Goal: Task Accomplishment & Management: Manage account settings

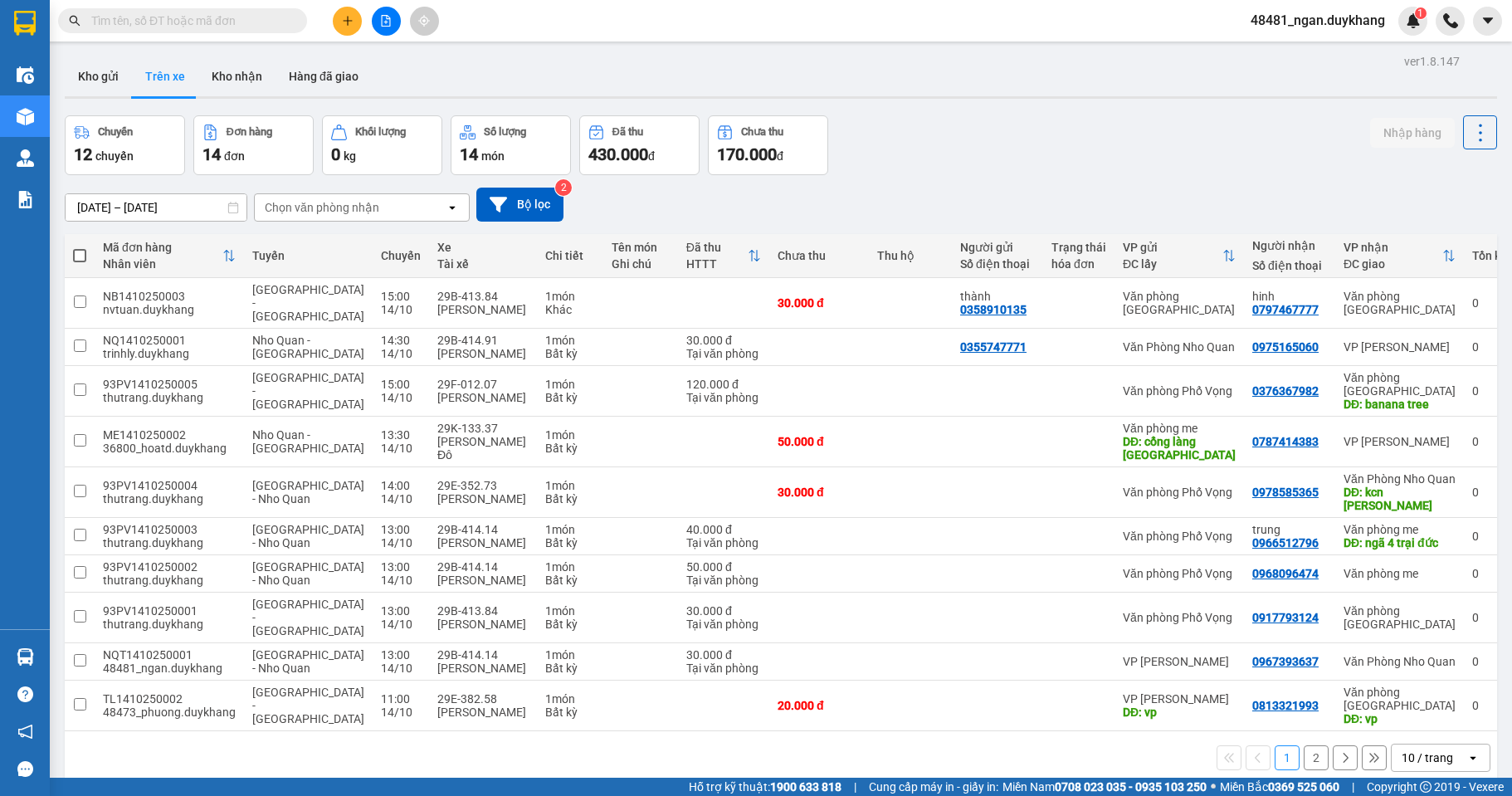
click at [344, 25] on icon "plus" at bounding box center [347, 20] width 11 height 11
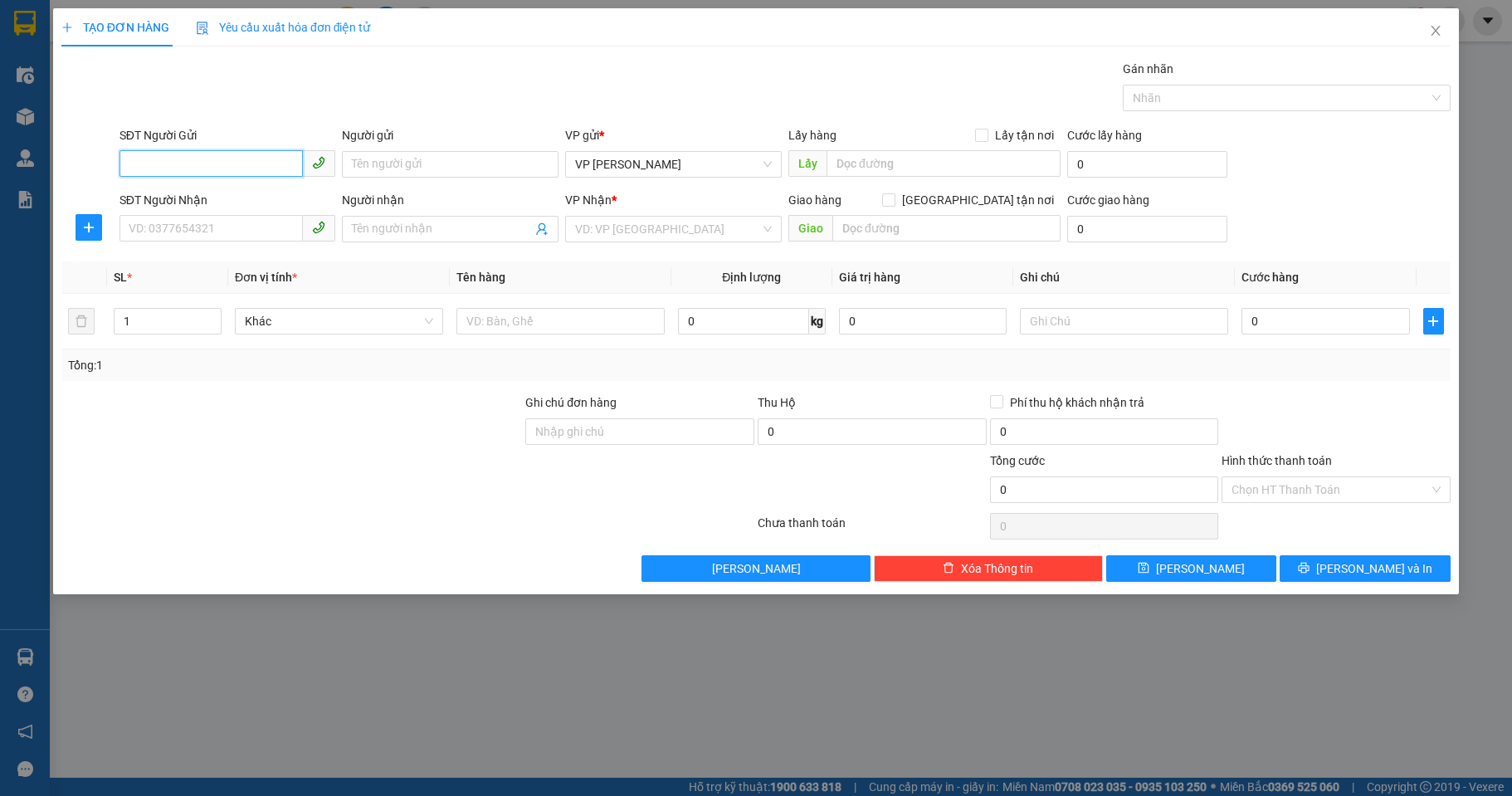
click at [193, 157] on input "SĐT Người Gửi" at bounding box center [211, 163] width 184 height 27
click at [188, 197] on div "0965976570" at bounding box center [228, 197] width 197 height 18
type input "0965976570"
click at [189, 214] on div "SĐT Người Nhận" at bounding box center [227, 203] width 217 height 25
click at [183, 231] on input "SĐT Người Nhận" at bounding box center [211, 228] width 184 height 27
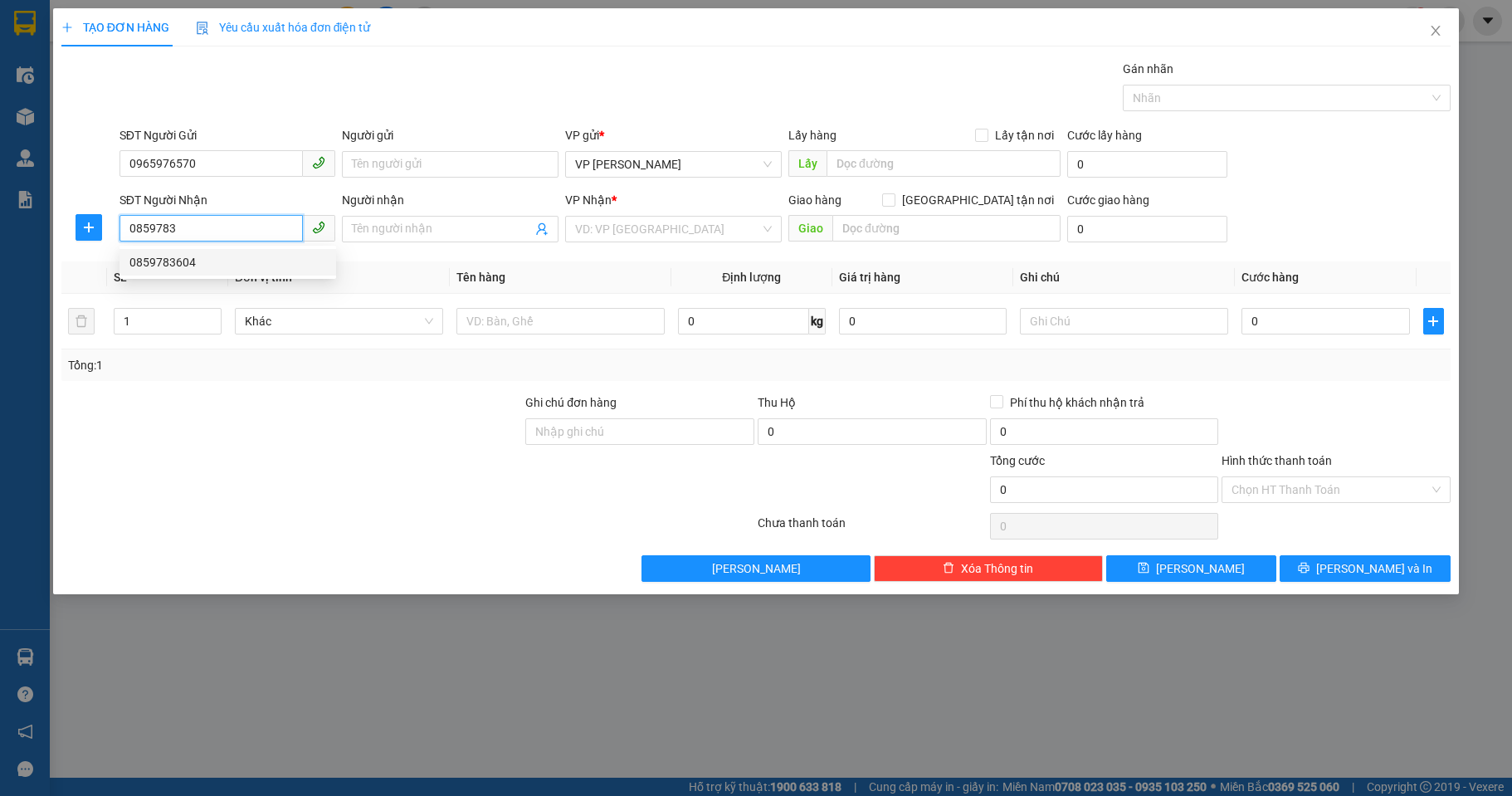
click at [233, 268] on div "0859783604" at bounding box center [228, 262] width 197 height 18
type input "0859783604"
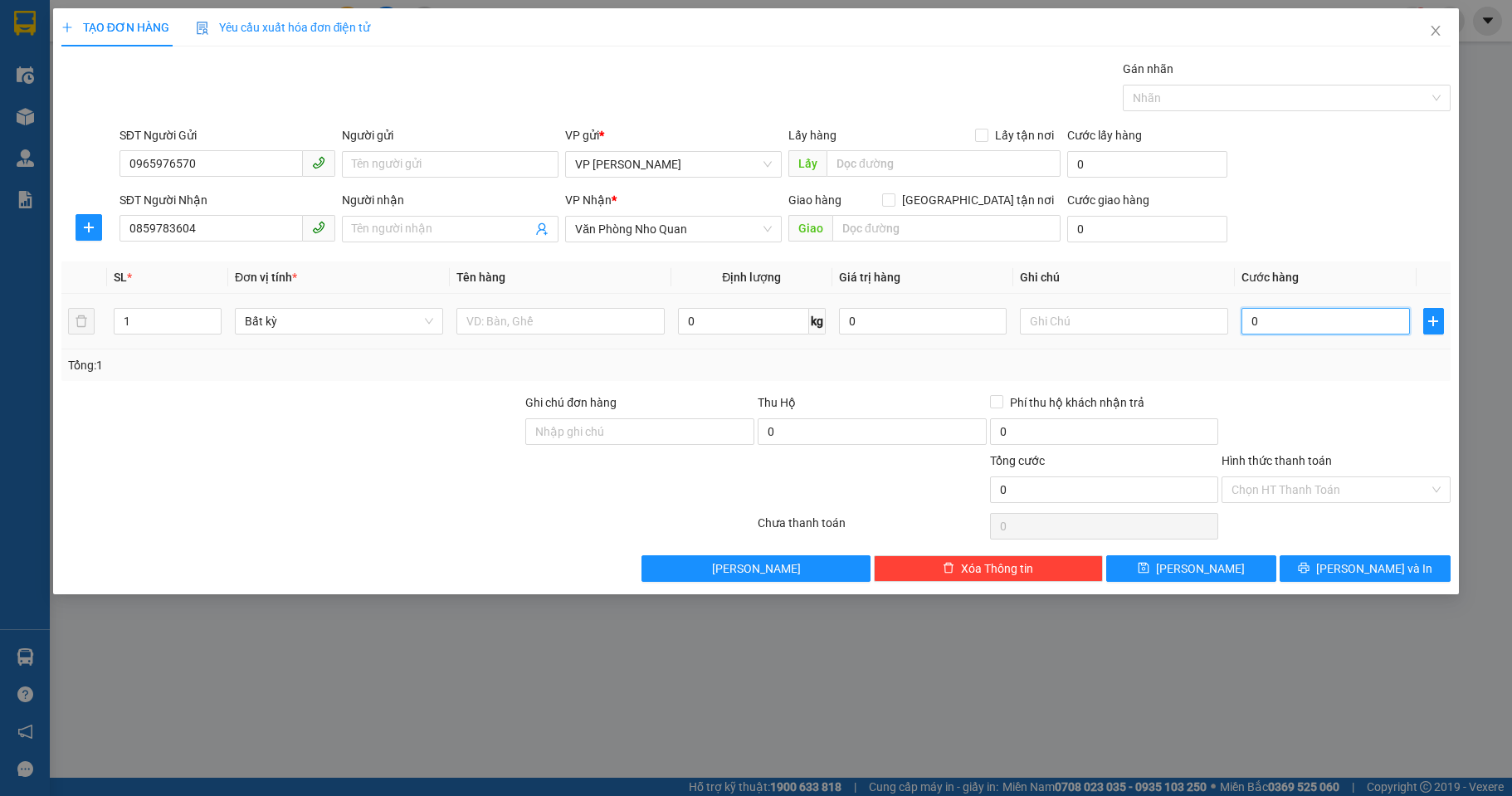
click at [1265, 328] on input "0" at bounding box center [1325, 321] width 168 height 27
type input "3"
type input "30"
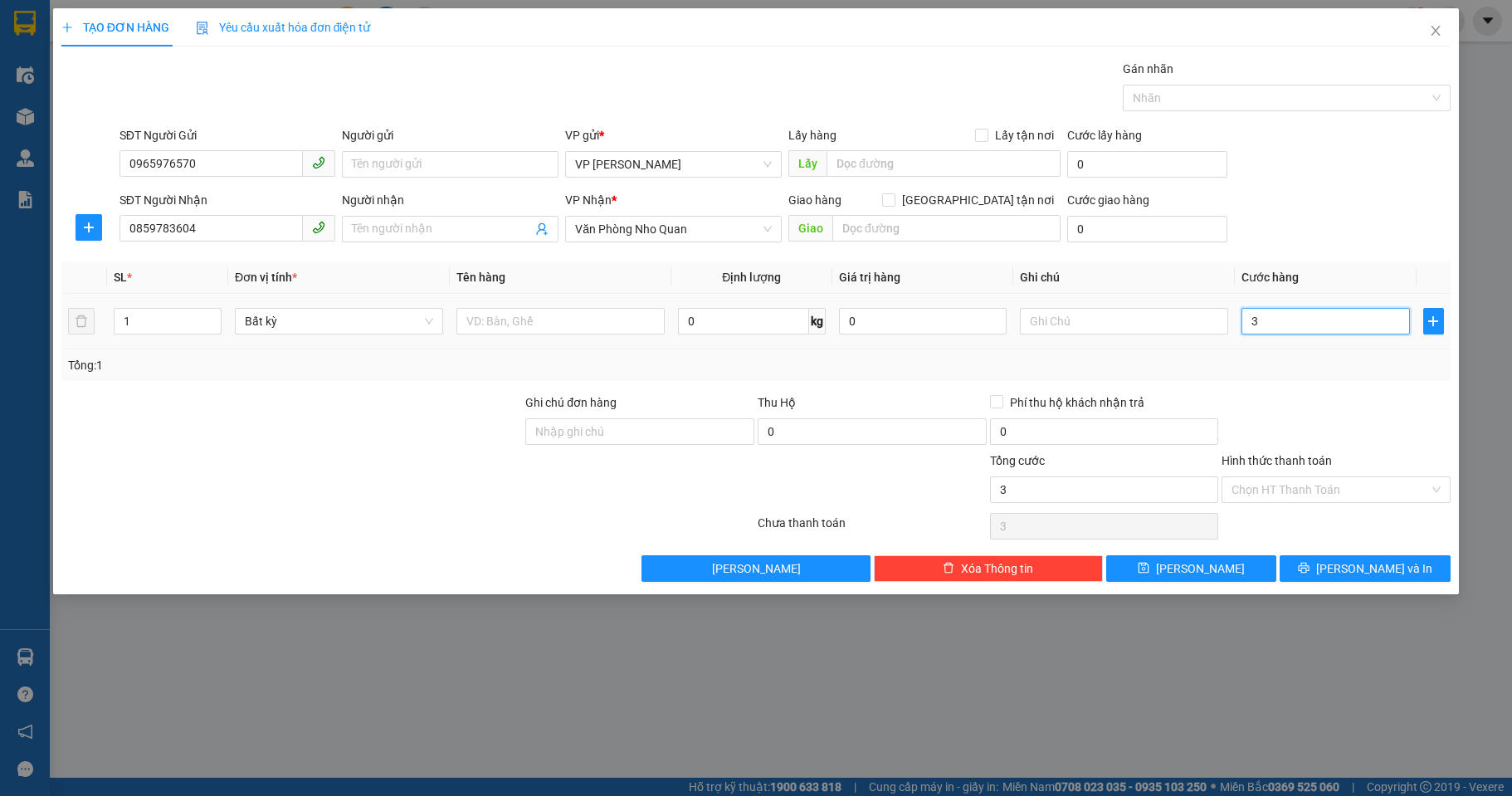
type input "30"
type input "30.000"
click at [1191, 363] on div "Tổng: 1" at bounding box center [756, 364] width 1376 height 18
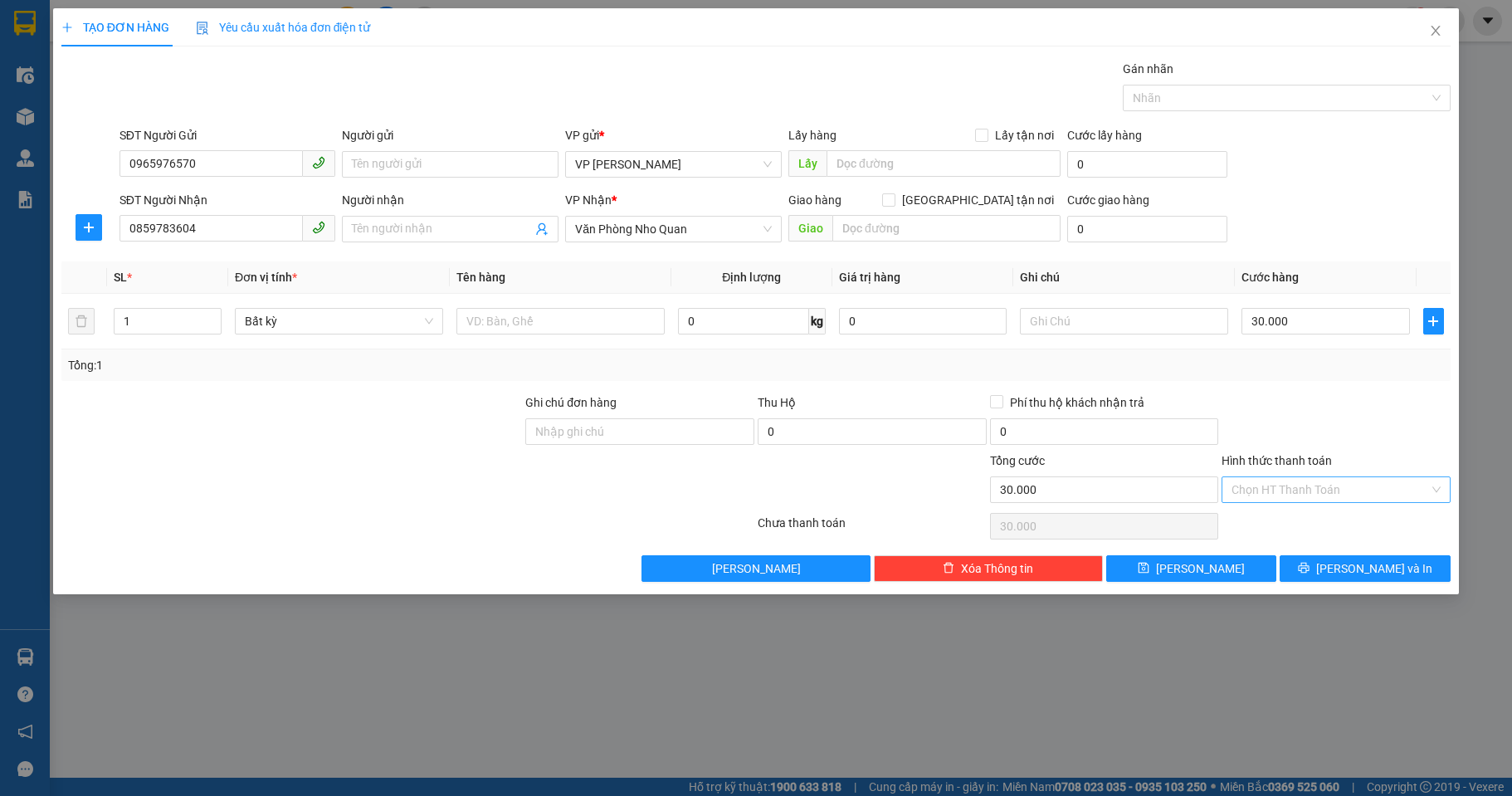
click at [1313, 479] on input "Hình thức thanh toán" at bounding box center [1330, 490] width 198 height 25
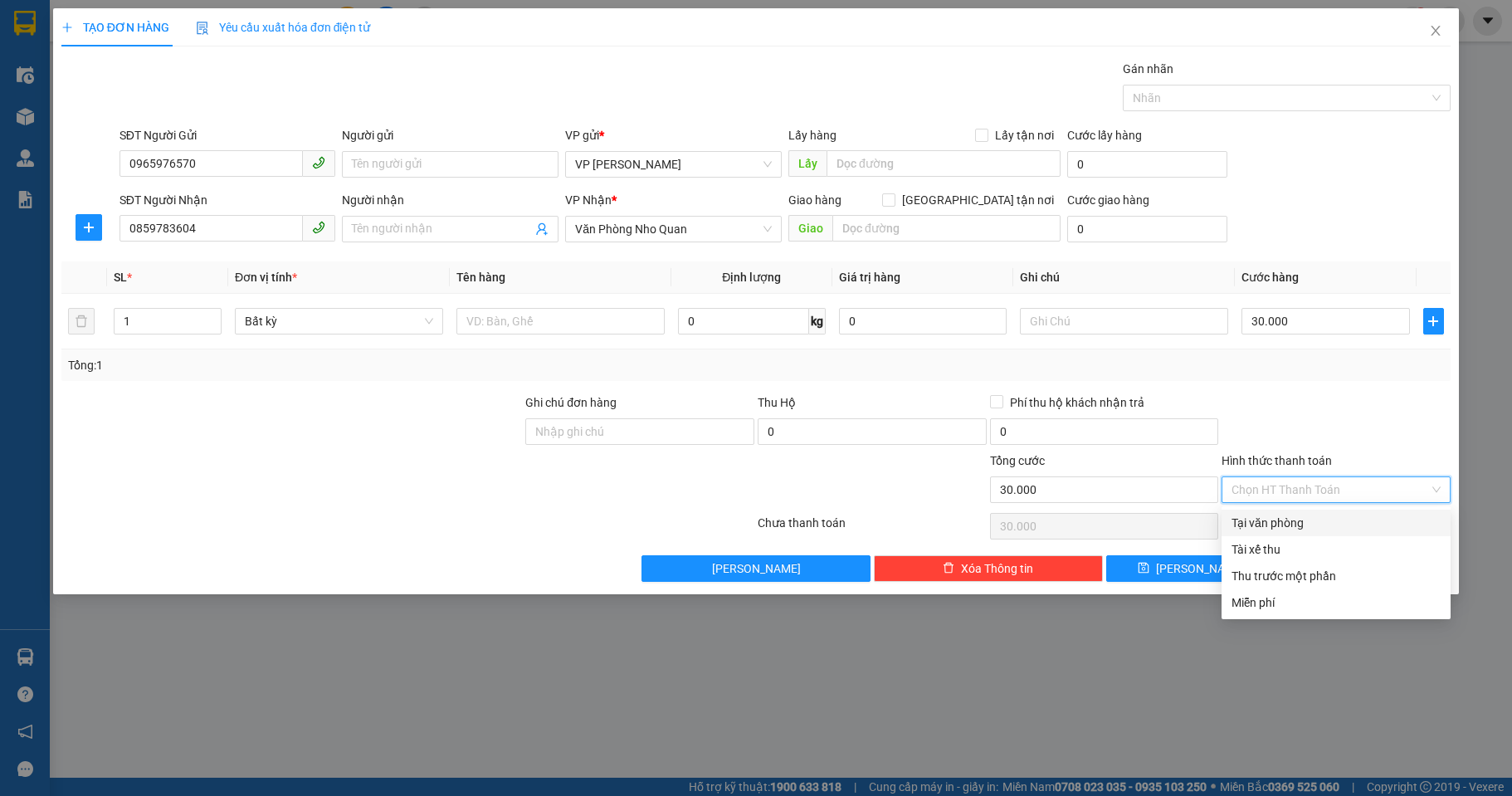
click at [1287, 519] on div "Tại văn phòng" at bounding box center [1336, 522] width 209 height 18
type input "0"
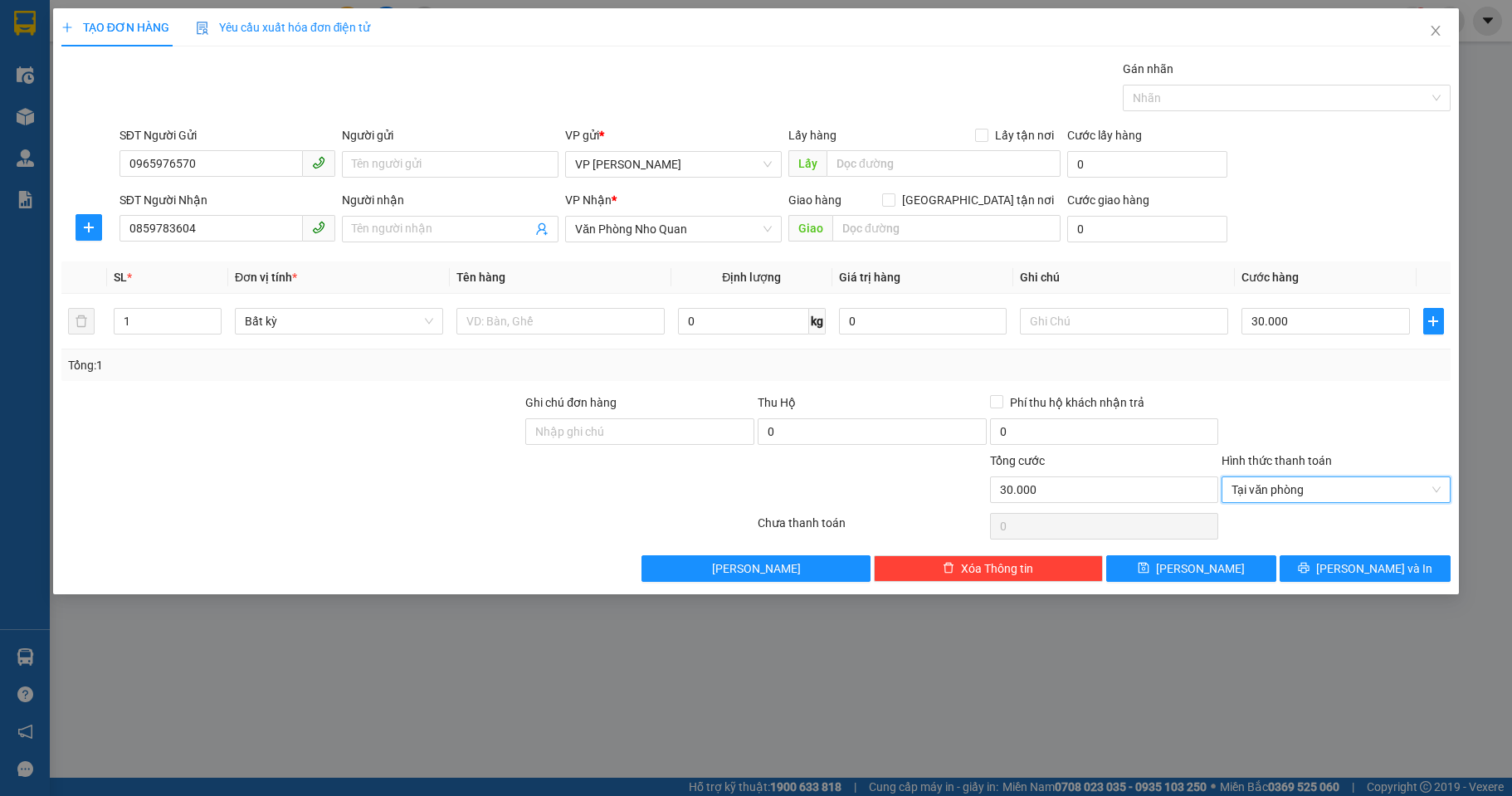
click at [1294, 431] on div at bounding box center [1336, 422] width 232 height 58
click at [1347, 566] on button "[PERSON_NAME] và In" at bounding box center [1365, 568] width 171 height 27
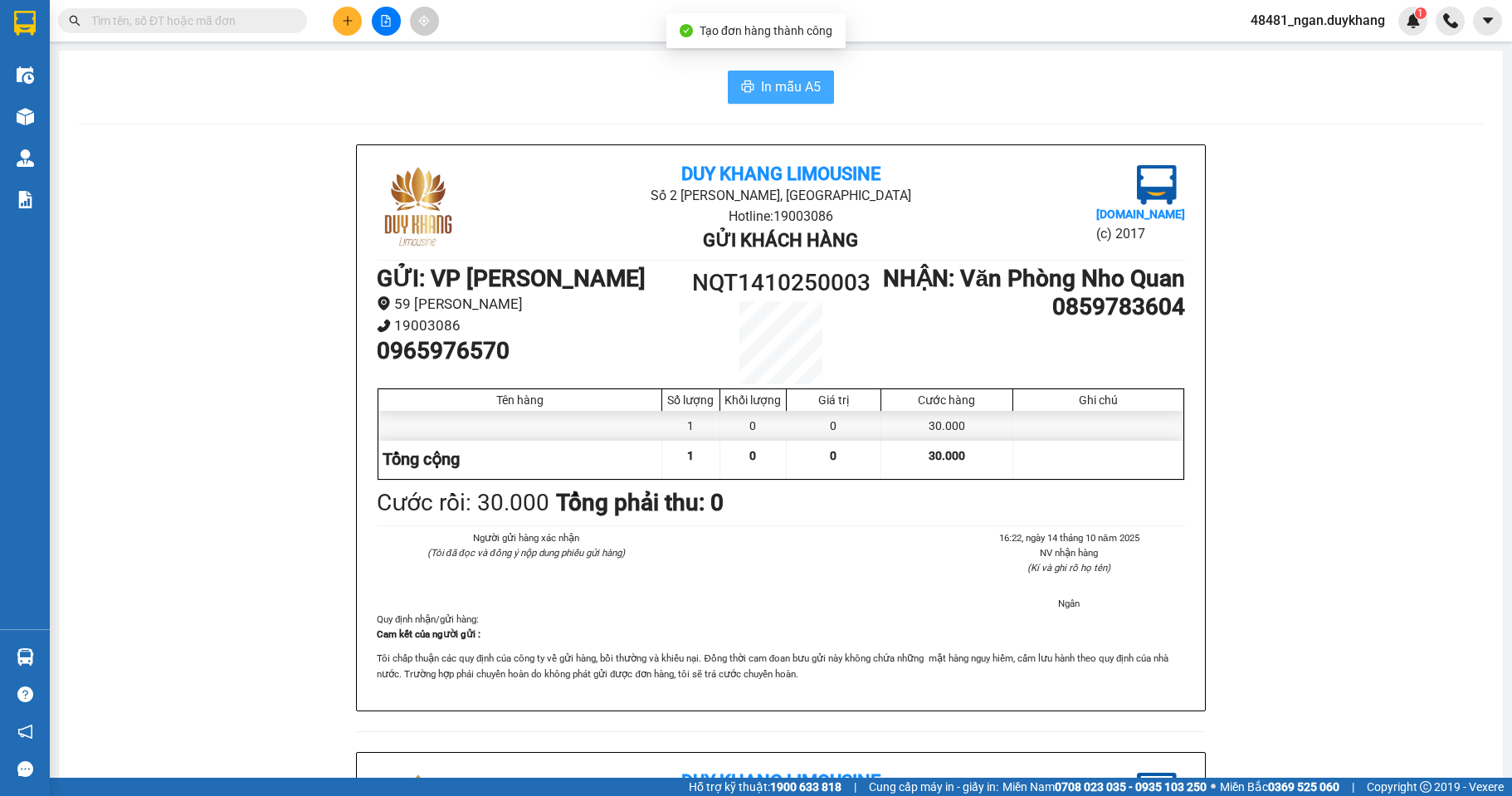
click at [801, 82] on span "In mẫu A5" at bounding box center [790, 86] width 60 height 21
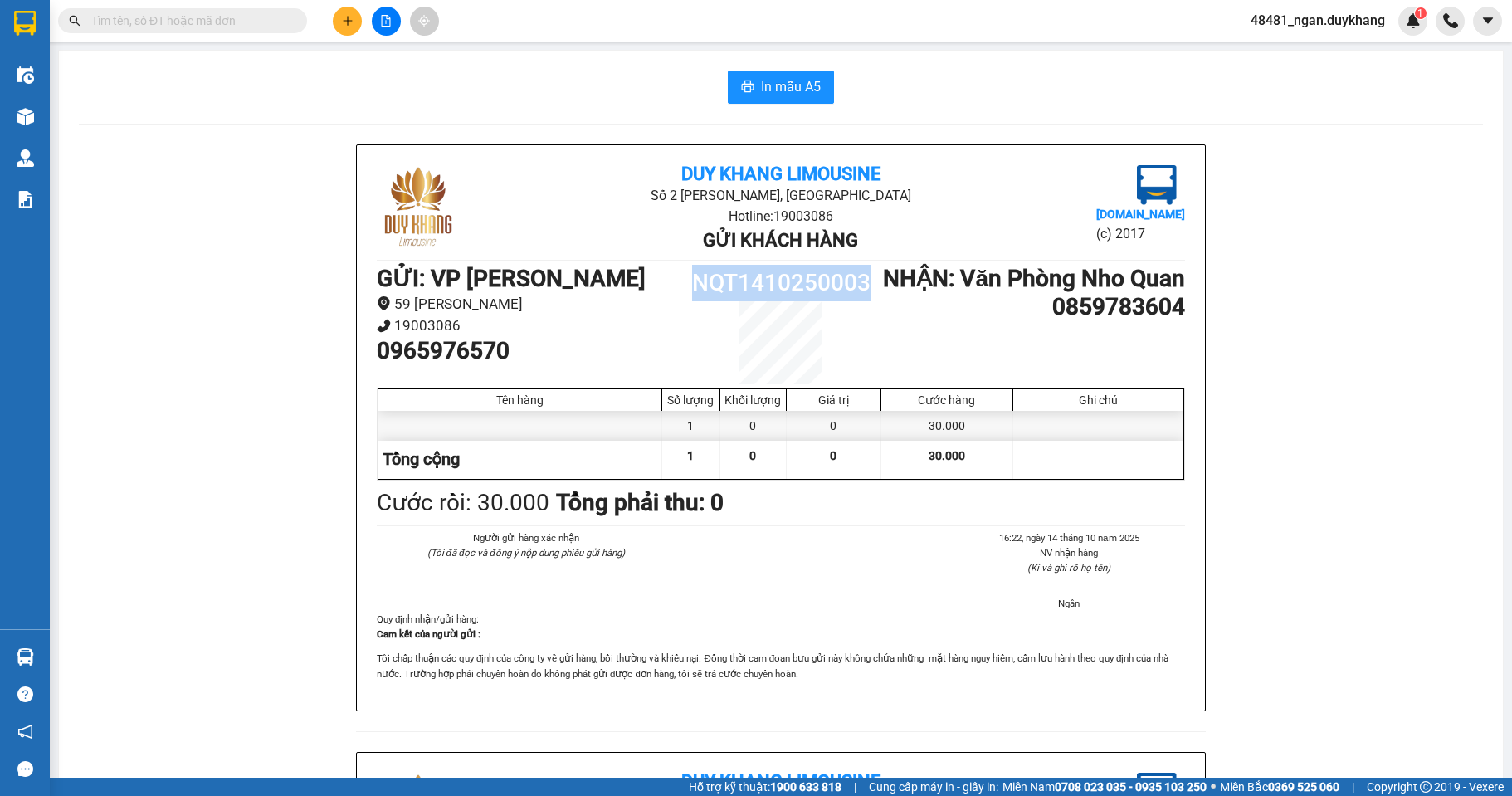
drag, startPoint x: 686, startPoint y: 286, endPoint x: 787, endPoint y: 273, distance: 101.8
click at [863, 274] on h1 "NQT1410250003" at bounding box center [781, 283] width 203 height 36
copy h1 "NQT1410250003"
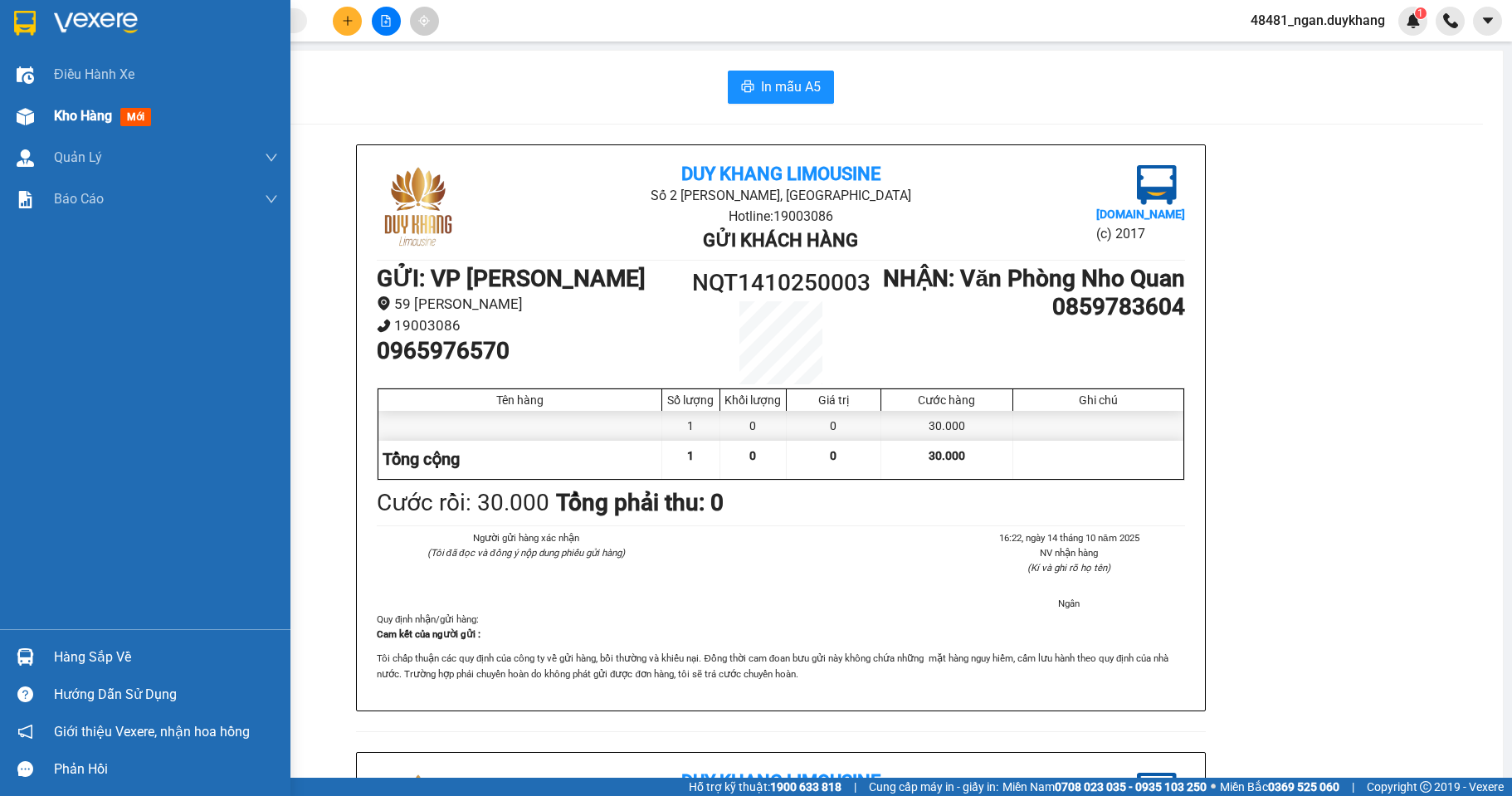
click at [39, 117] on div at bounding box center [25, 117] width 29 height 29
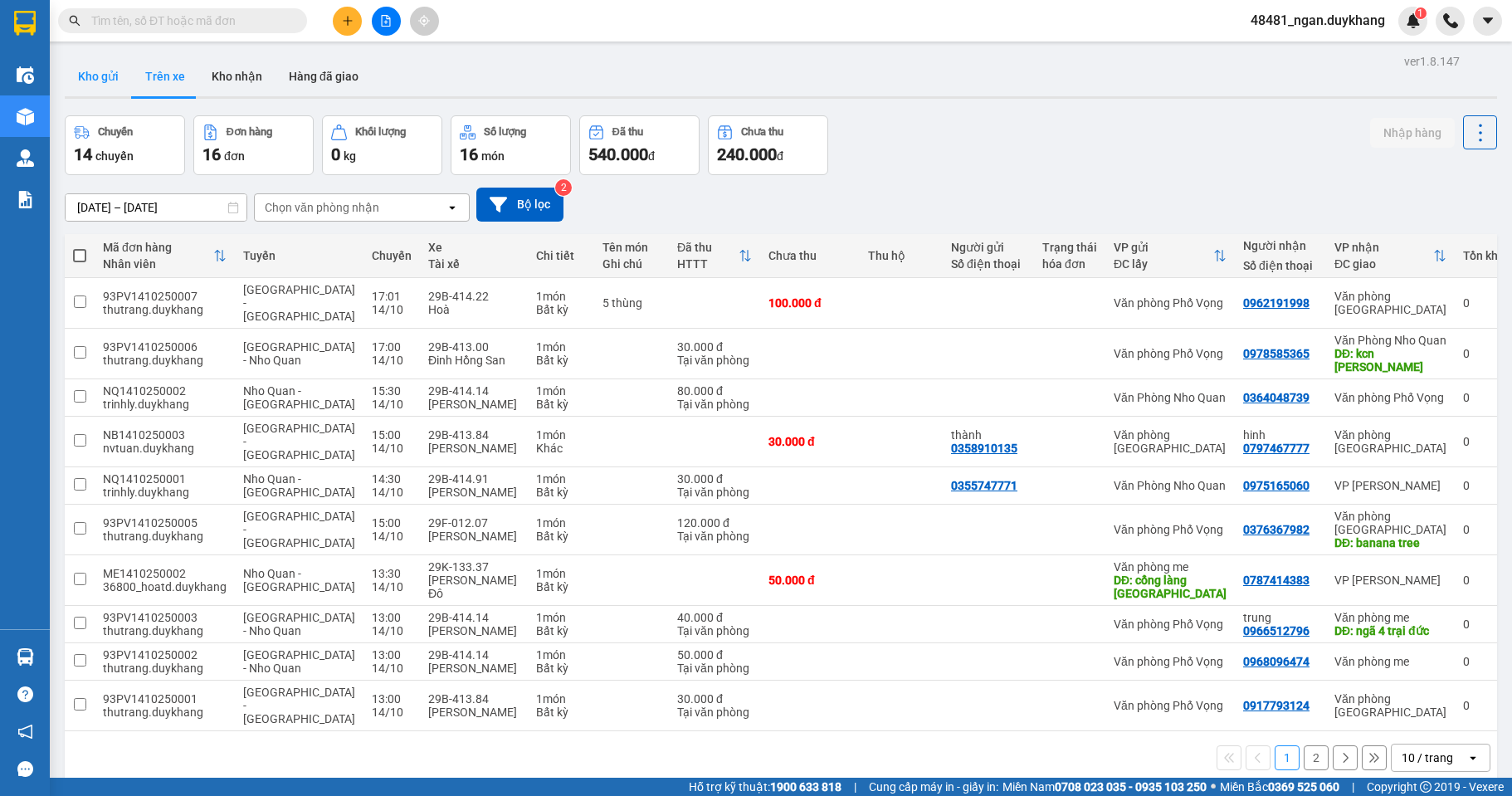
click at [107, 82] on button "Kho gửi" at bounding box center [98, 76] width 67 height 40
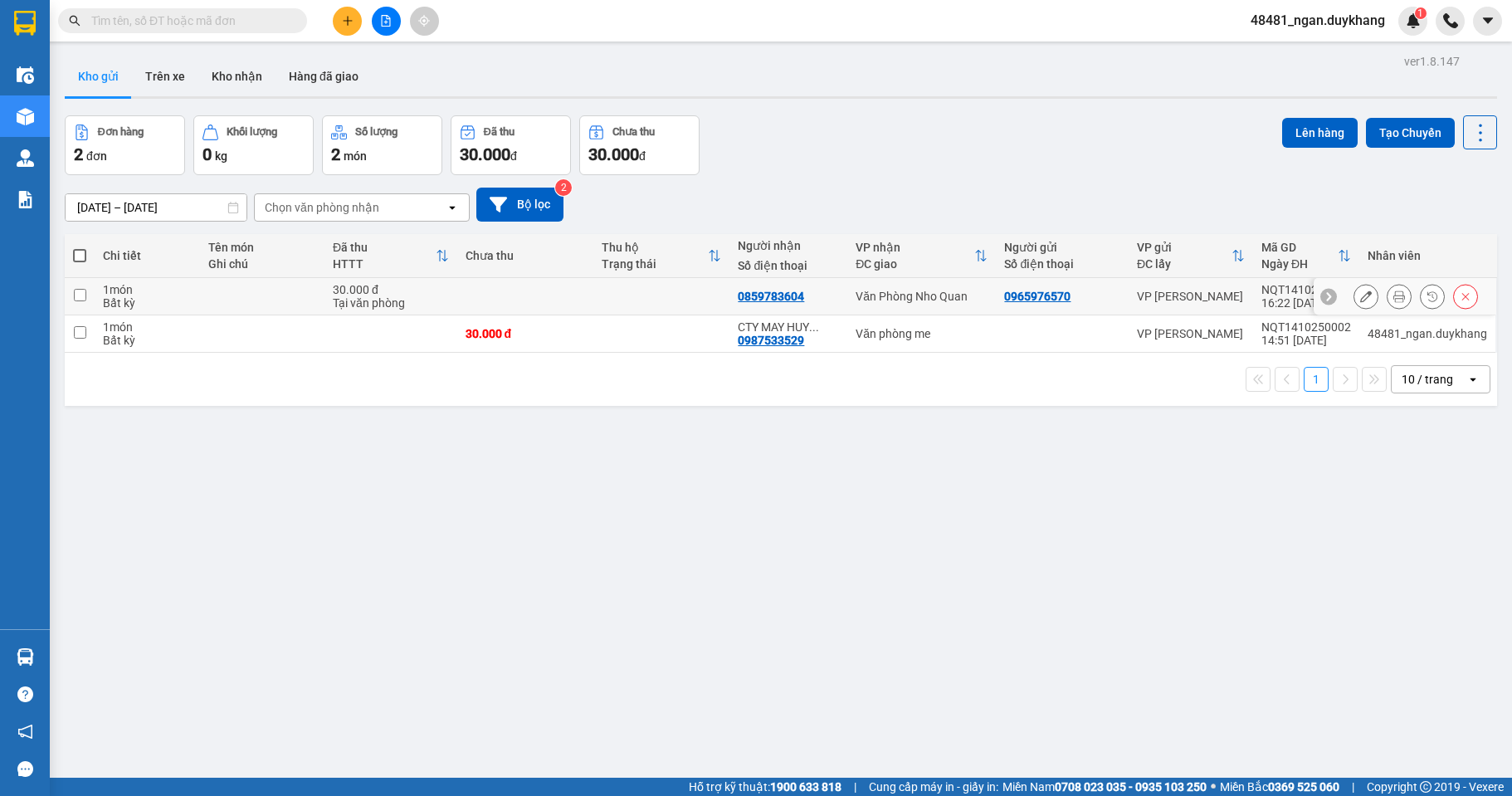
click at [915, 291] on div "Văn Phòng Nho Quan" at bounding box center [921, 295] width 132 height 13
checkbox input "true"
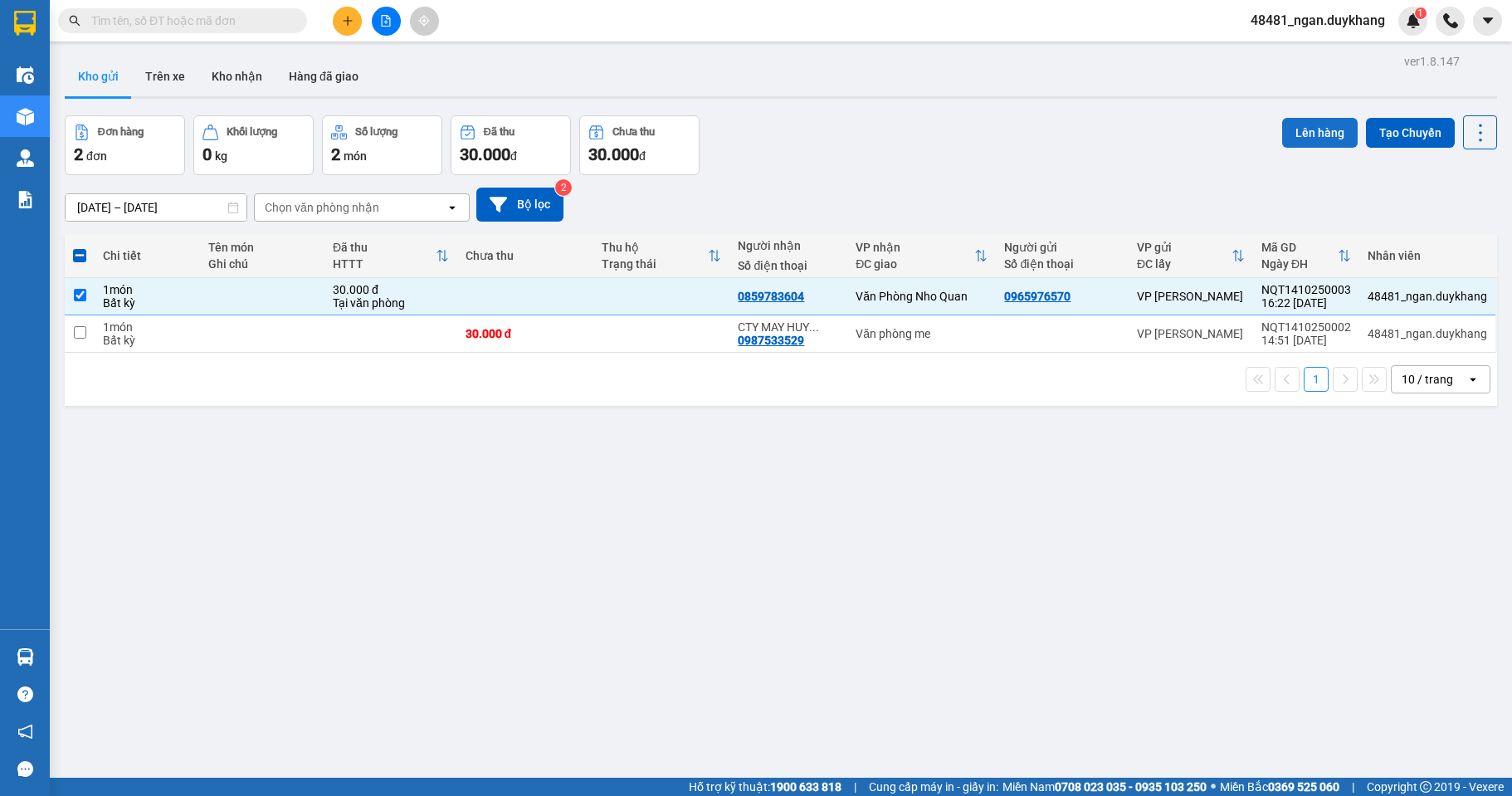
click at [1311, 132] on button "Lên hàng" at bounding box center [1319, 132] width 75 height 30
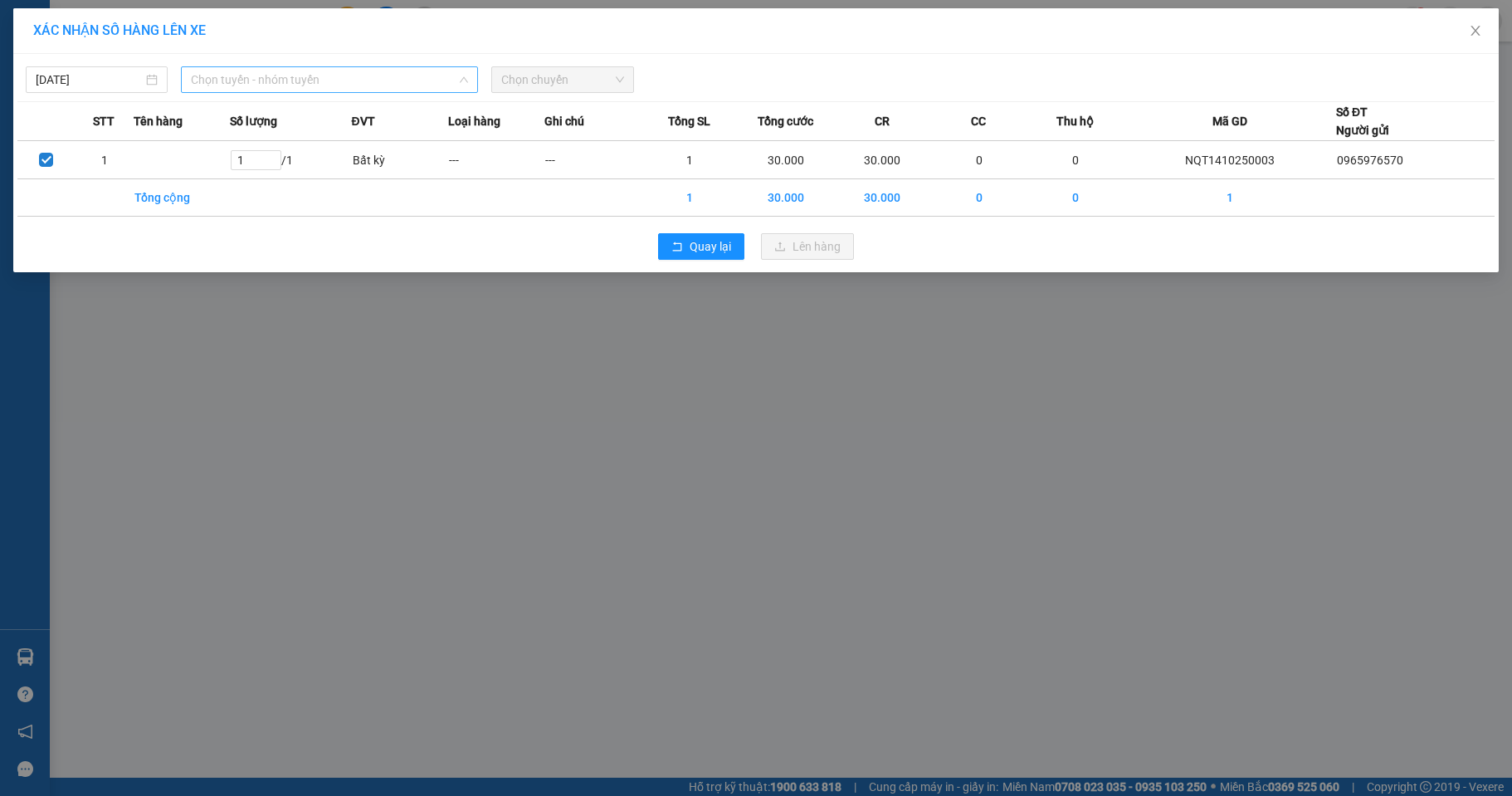
drag, startPoint x: 288, startPoint y: 73, endPoint x: 296, endPoint y: 117, distance: 44.7
click at [288, 81] on span "Chọn tuyến - nhóm tuyến" at bounding box center [329, 79] width 277 height 25
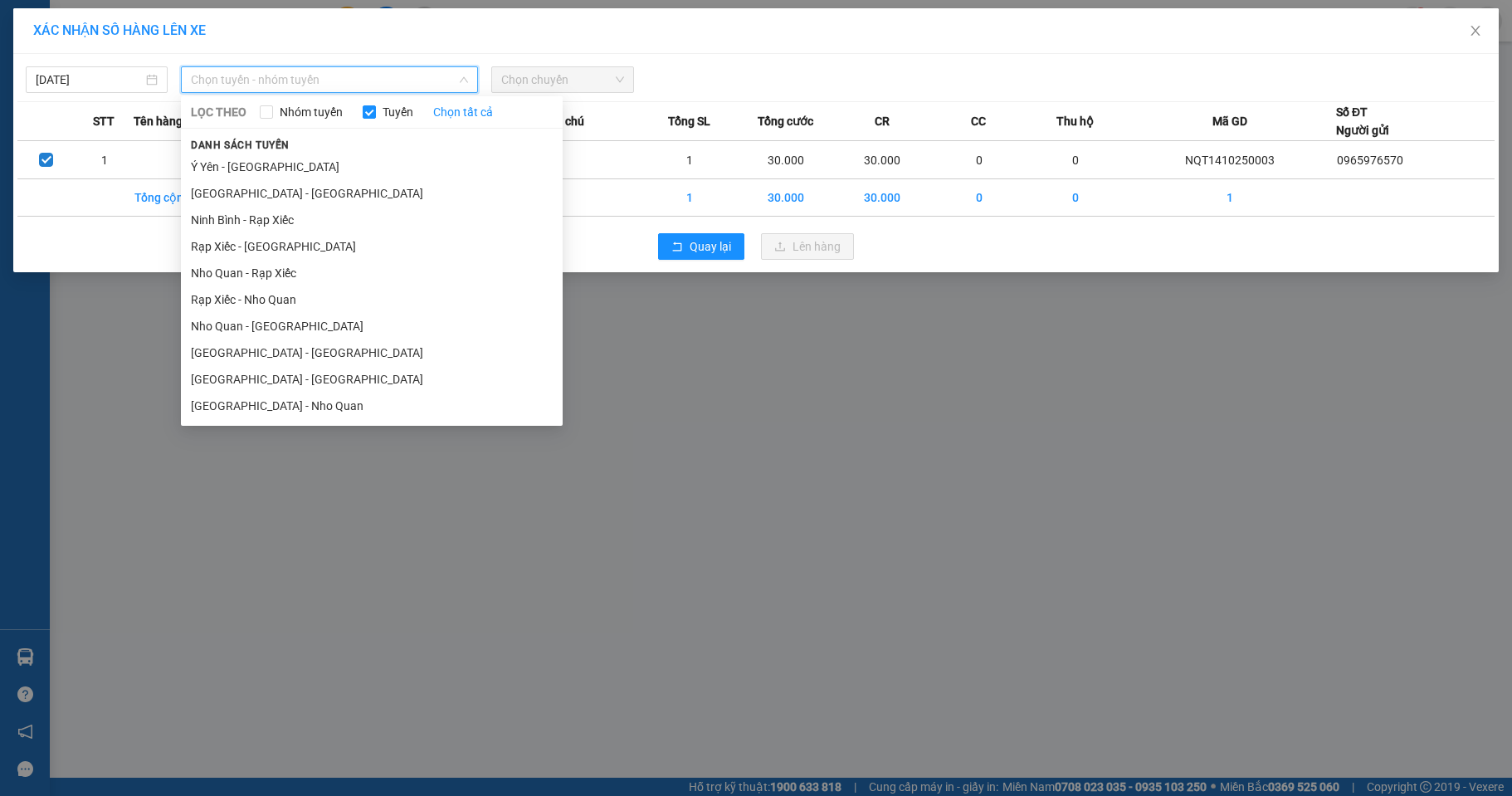
click at [716, 75] on div at bounding box center [944, 79] width 612 height 27
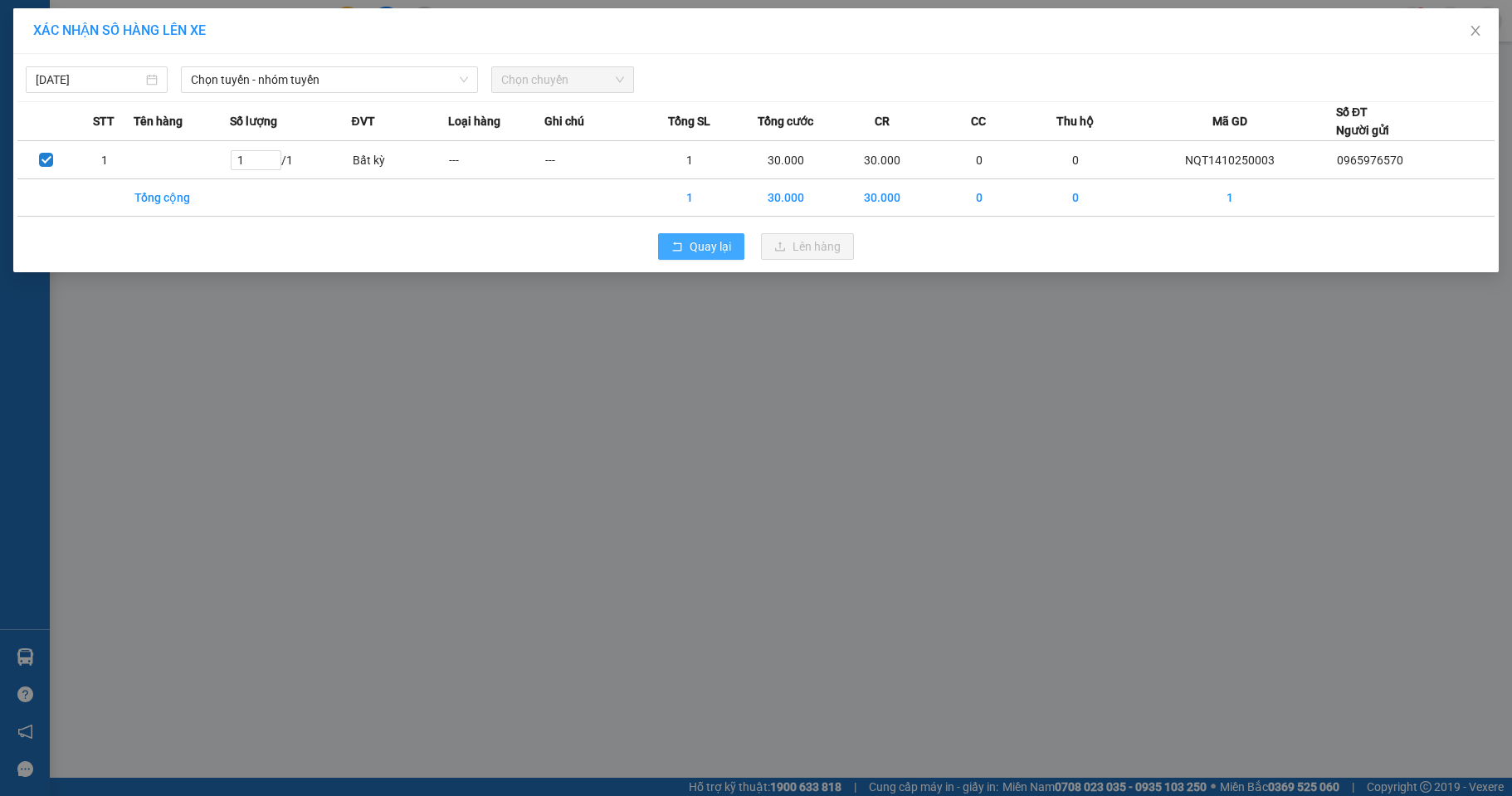
click at [674, 236] on button "Quay lại" at bounding box center [701, 246] width 86 height 27
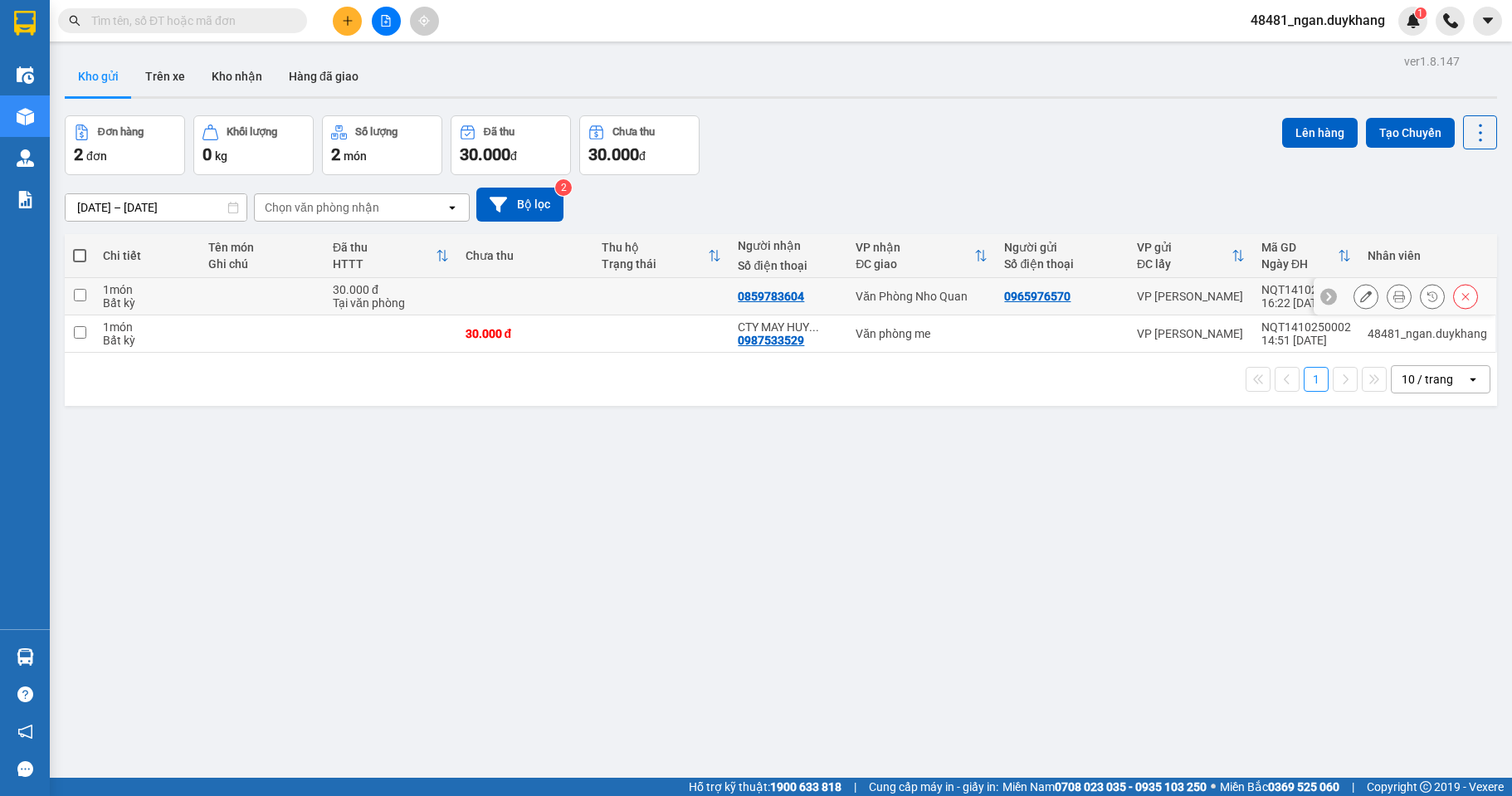
drag, startPoint x: 677, startPoint y: 288, endPoint x: 663, endPoint y: 330, distance: 44.3
click at [674, 291] on td at bounding box center [661, 296] width 136 height 37
checkbox input "true"
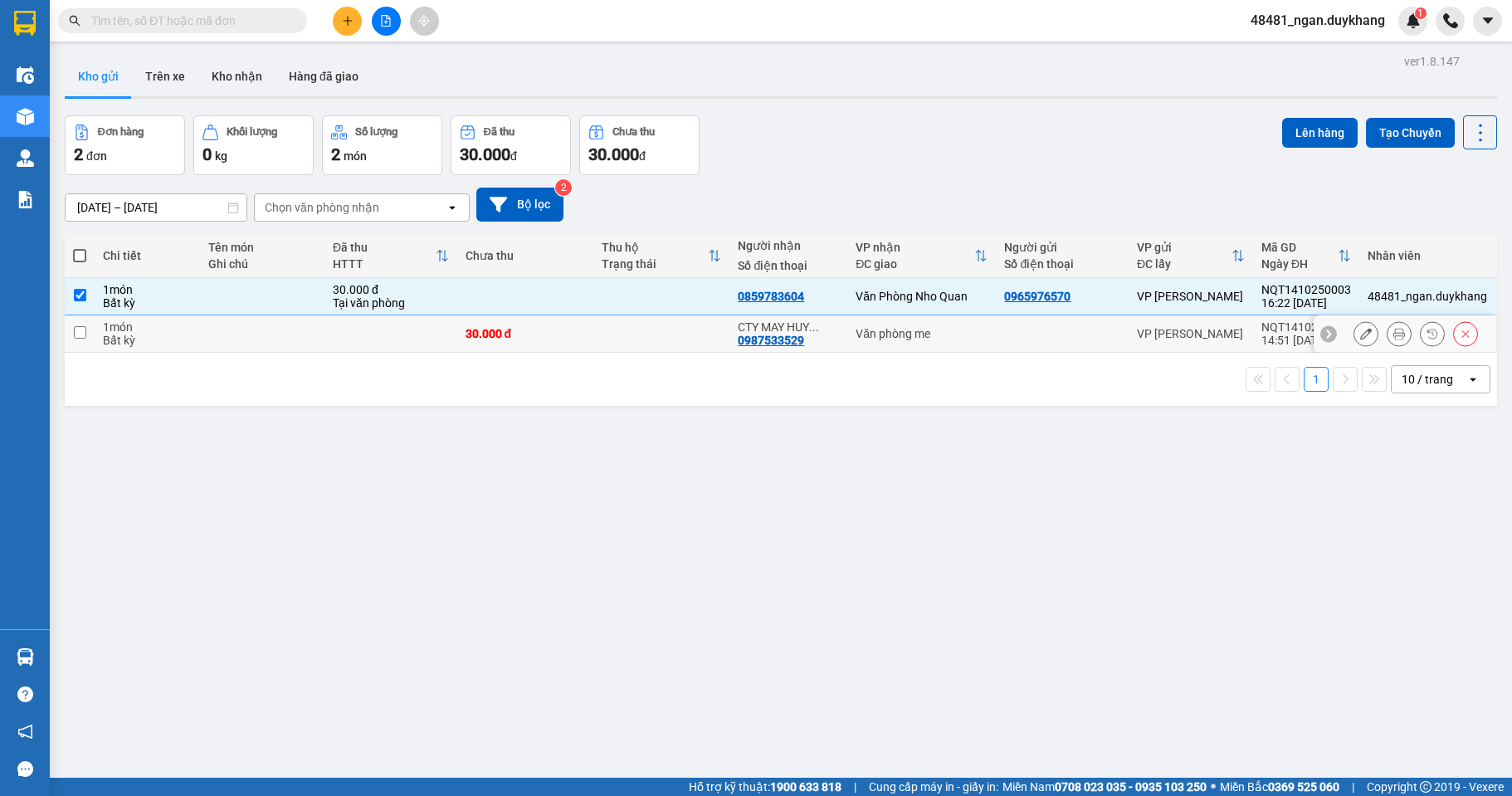
click at [663, 330] on td at bounding box center [661, 333] width 136 height 37
checkbox input "true"
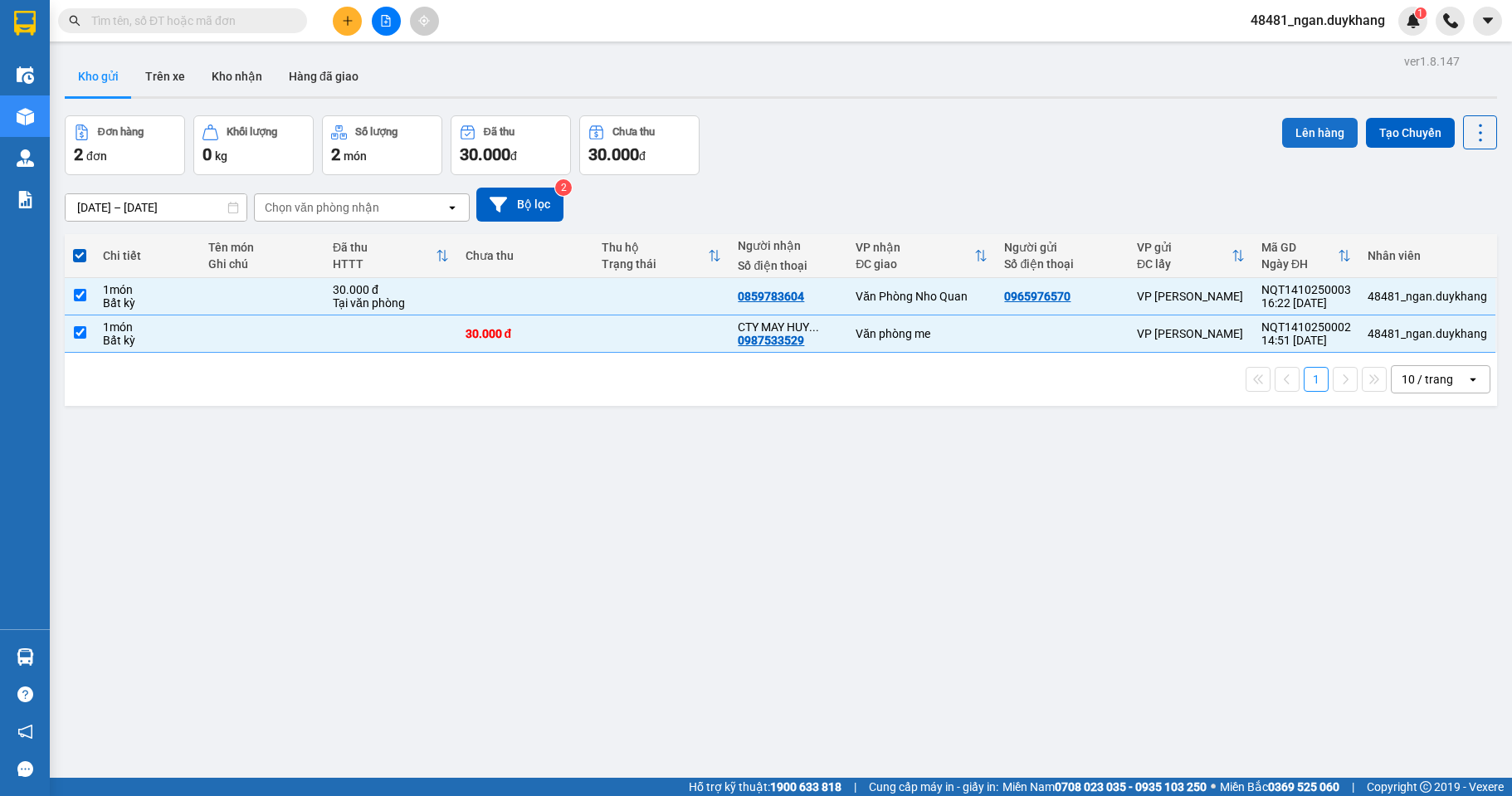
click at [1301, 135] on button "Lên hàng" at bounding box center [1319, 132] width 75 height 30
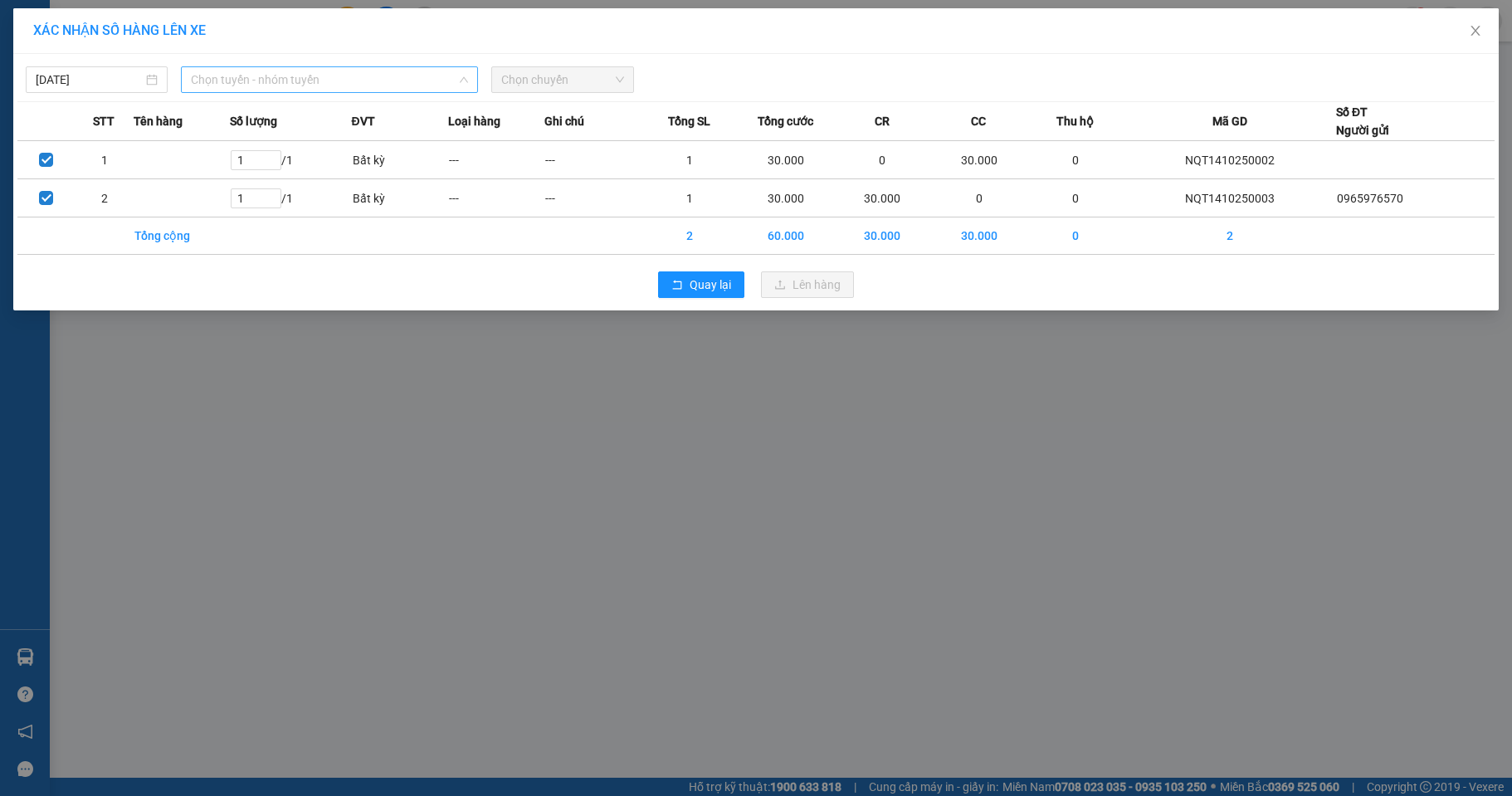
drag, startPoint x: 310, startPoint y: 81, endPoint x: 294, endPoint y: 222, distance: 141.9
click at [309, 94] on div "[DATE] Chọn tuyến - nhóm tuyến LỌC THEO Nhóm tuyến Tuyến Chọn tất cả Danh sách …" at bounding box center [756, 181] width 1485 height 256
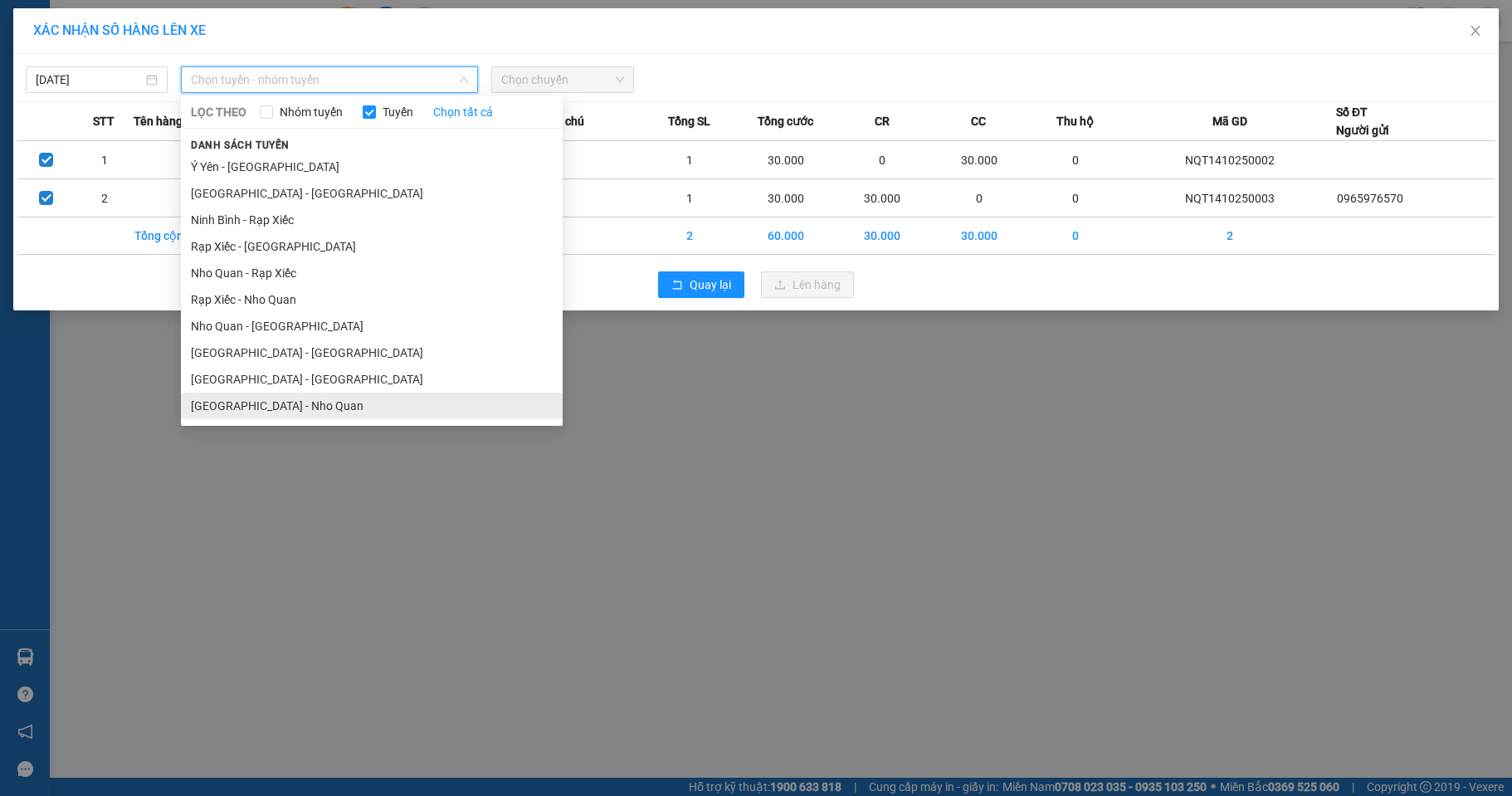
click at [264, 400] on li "[GEOGRAPHIC_DATA] - Nho Quan" at bounding box center [372, 406] width 382 height 27
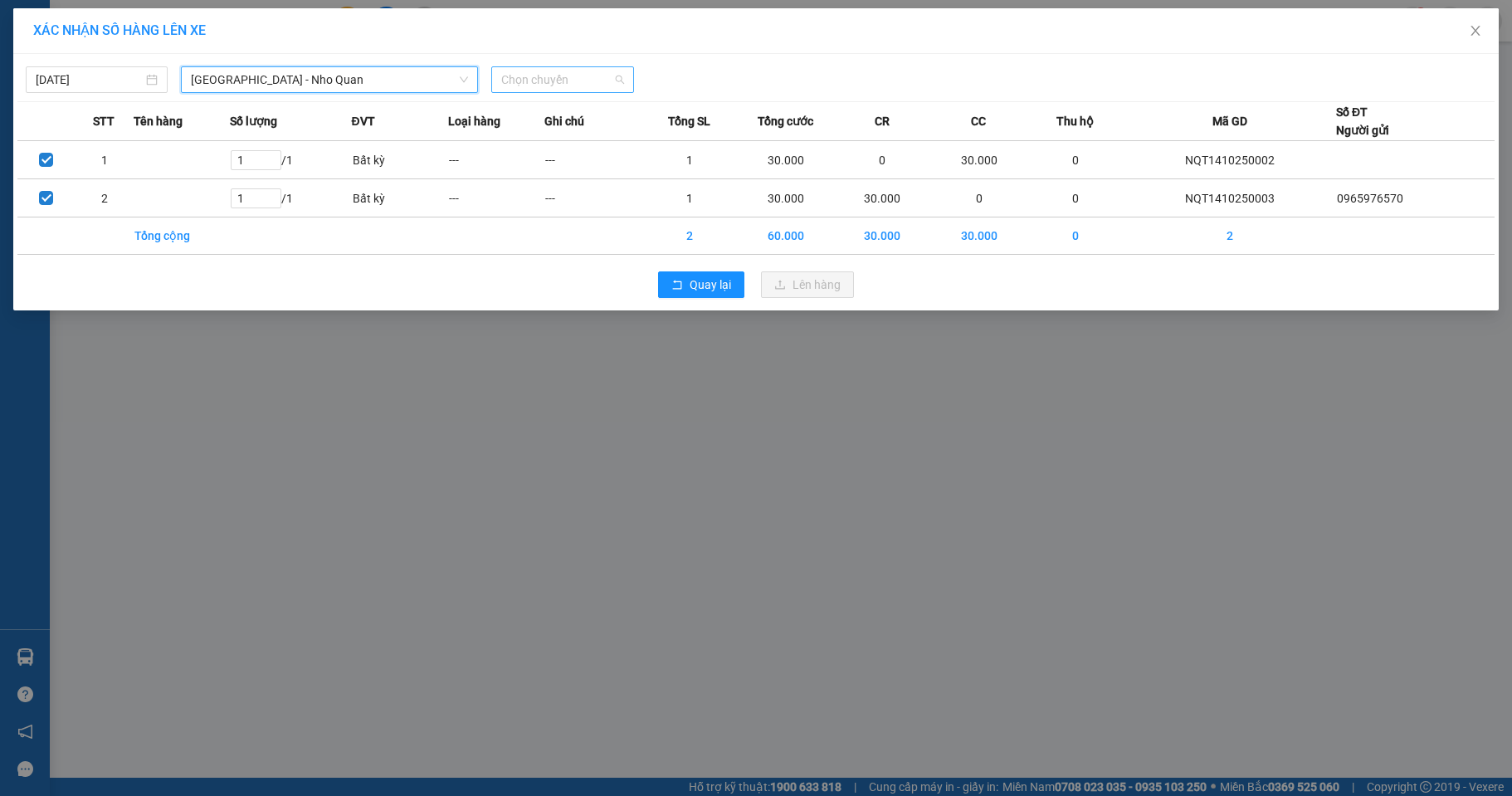
click at [580, 78] on span "Chọn chuyến" at bounding box center [562, 79] width 122 height 25
type input "300"
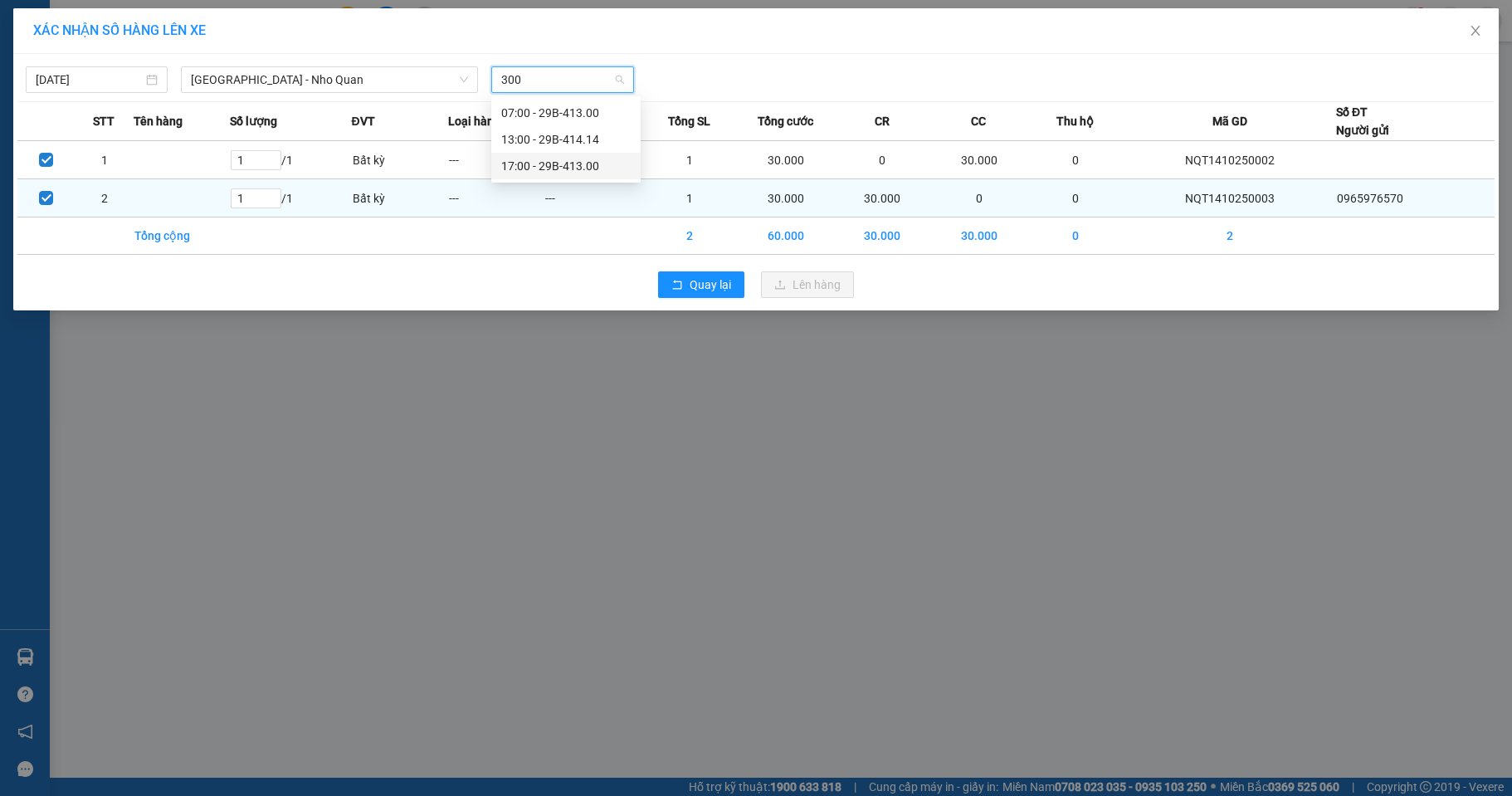
drag, startPoint x: 558, startPoint y: 165, endPoint x: 654, endPoint y: 205, distance: 104.0
click at [556, 164] on div "17:00 - 29B-413.00" at bounding box center [566, 166] width 130 height 18
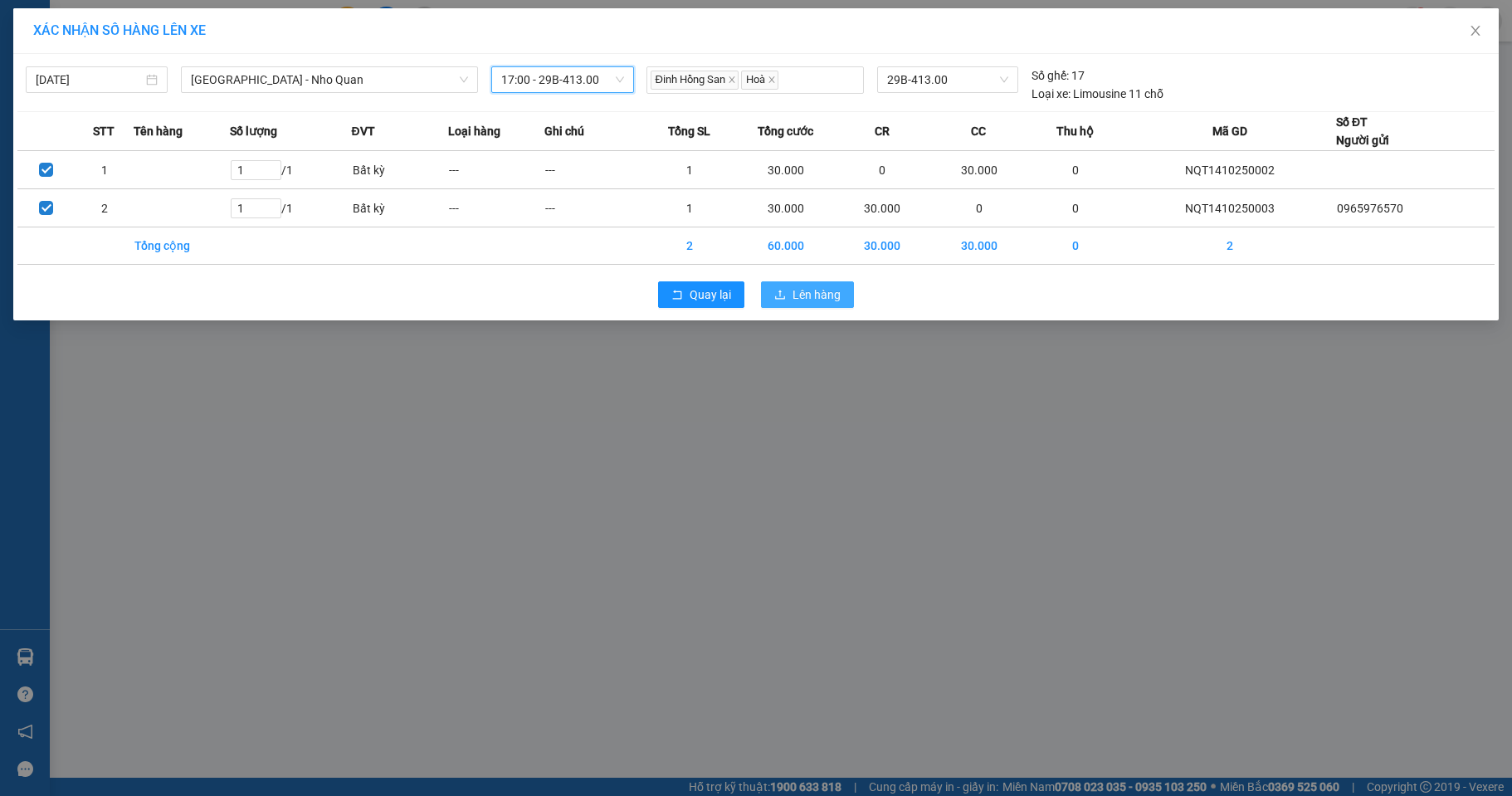
click at [799, 291] on span "Lên hàng" at bounding box center [817, 294] width 48 height 18
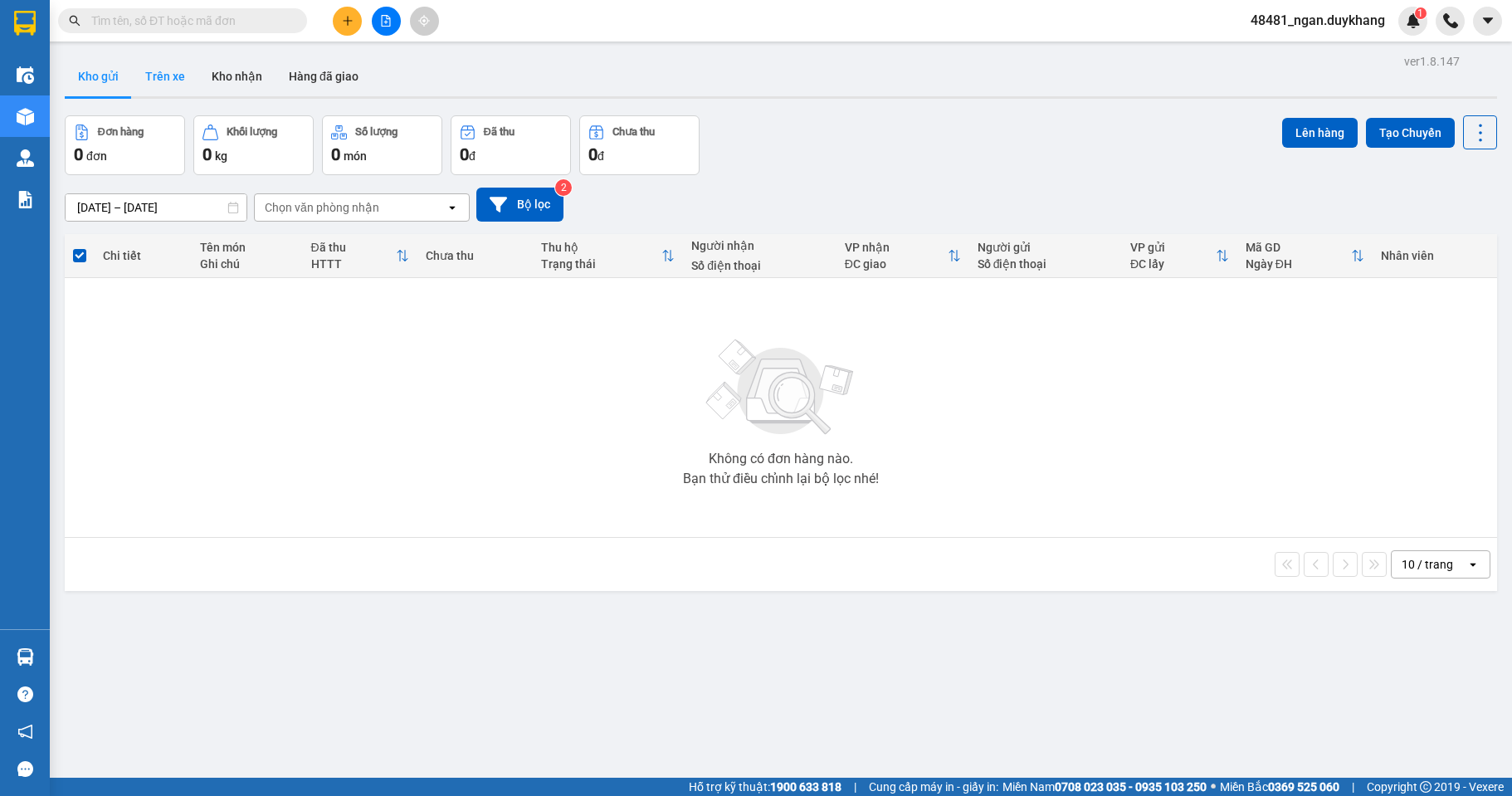
click at [161, 67] on button "Trên xe" at bounding box center [165, 76] width 66 height 40
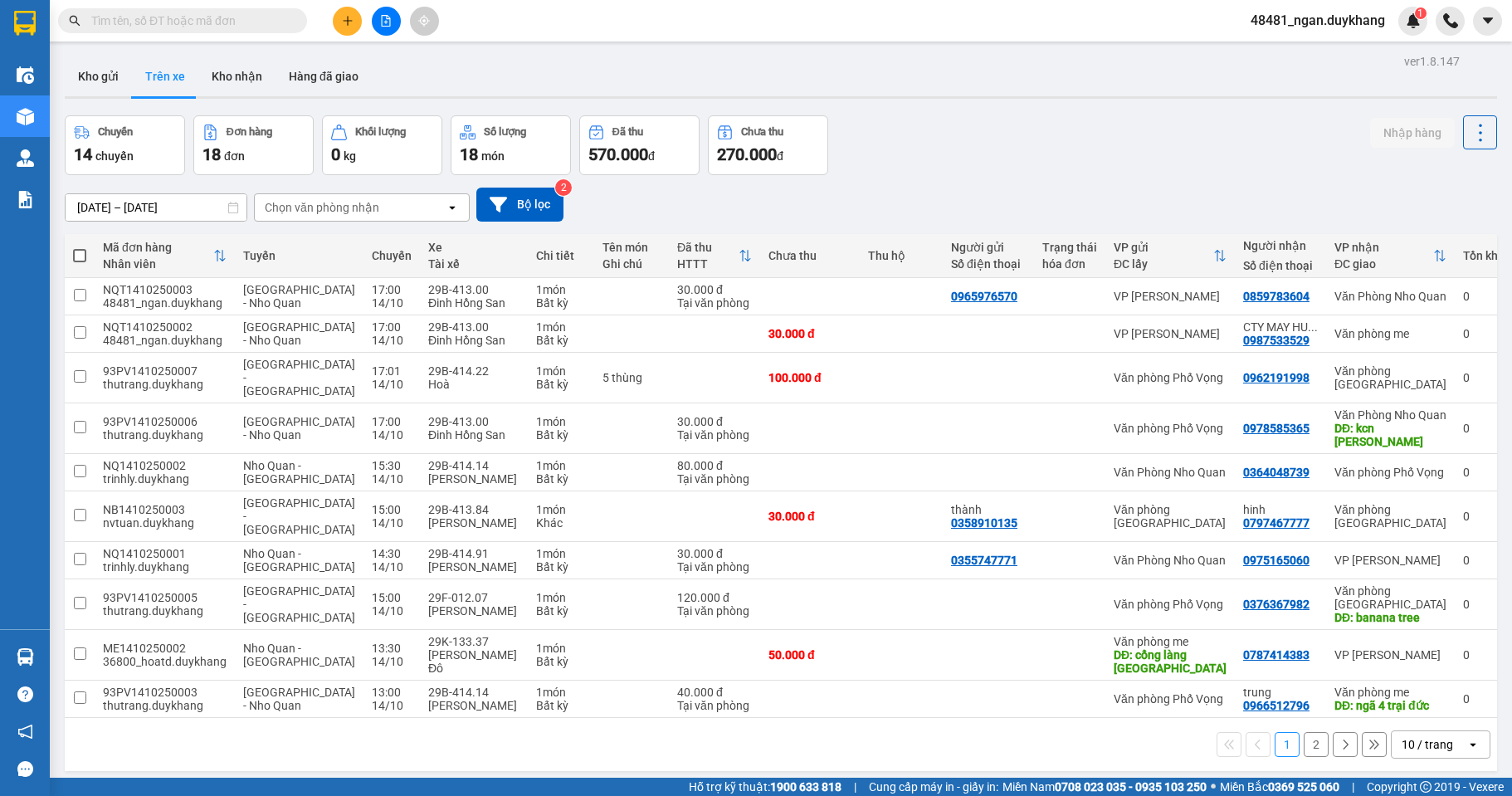
click at [961, 196] on div "[DATE] – [DATE] Press the down arrow key to interact with the calendar and sele…" at bounding box center [781, 204] width 1433 height 34
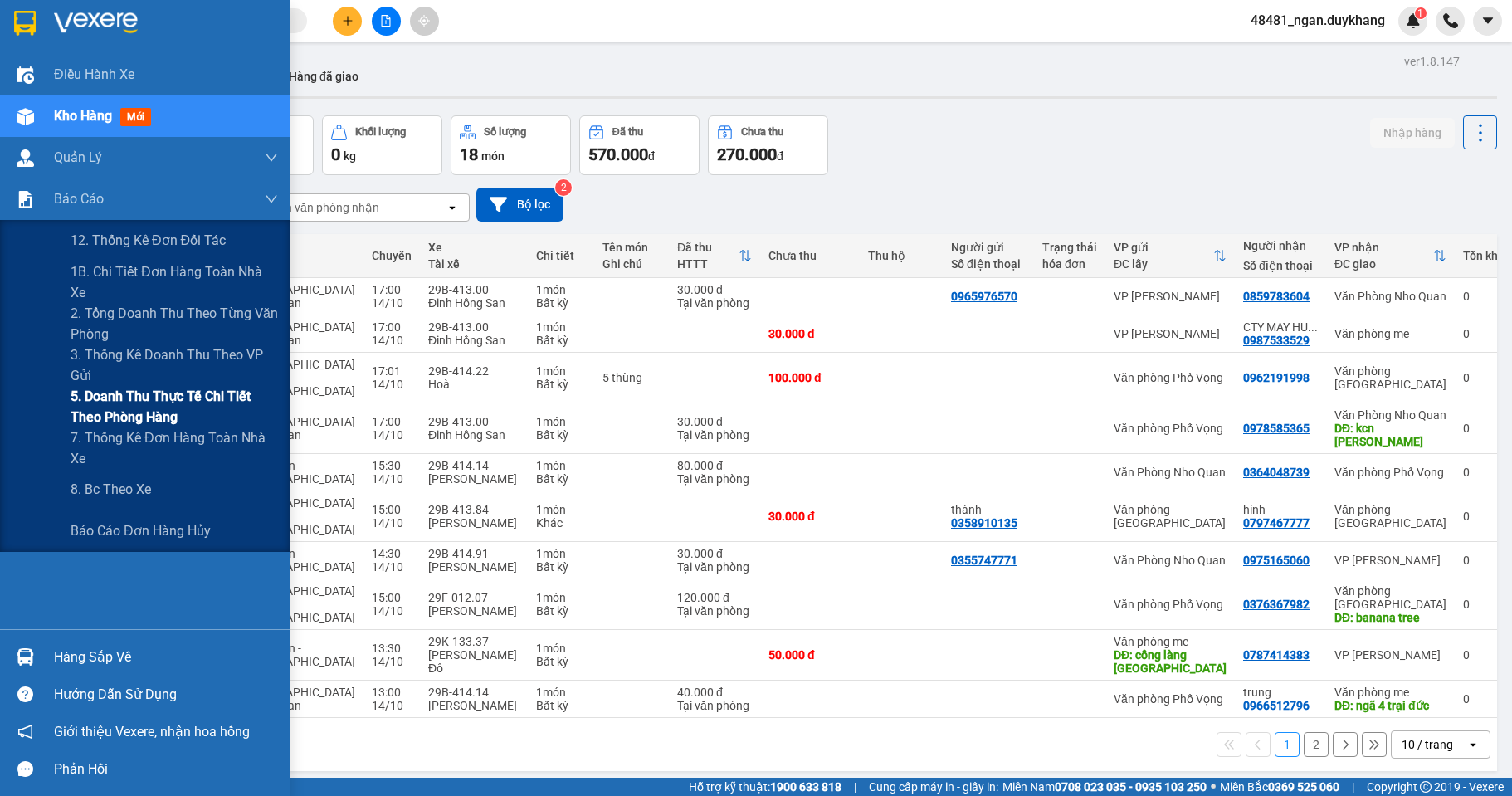
click at [109, 417] on span "5. Doanh thu thực tế chi tiết theo phòng hàng" at bounding box center [174, 407] width 207 height 41
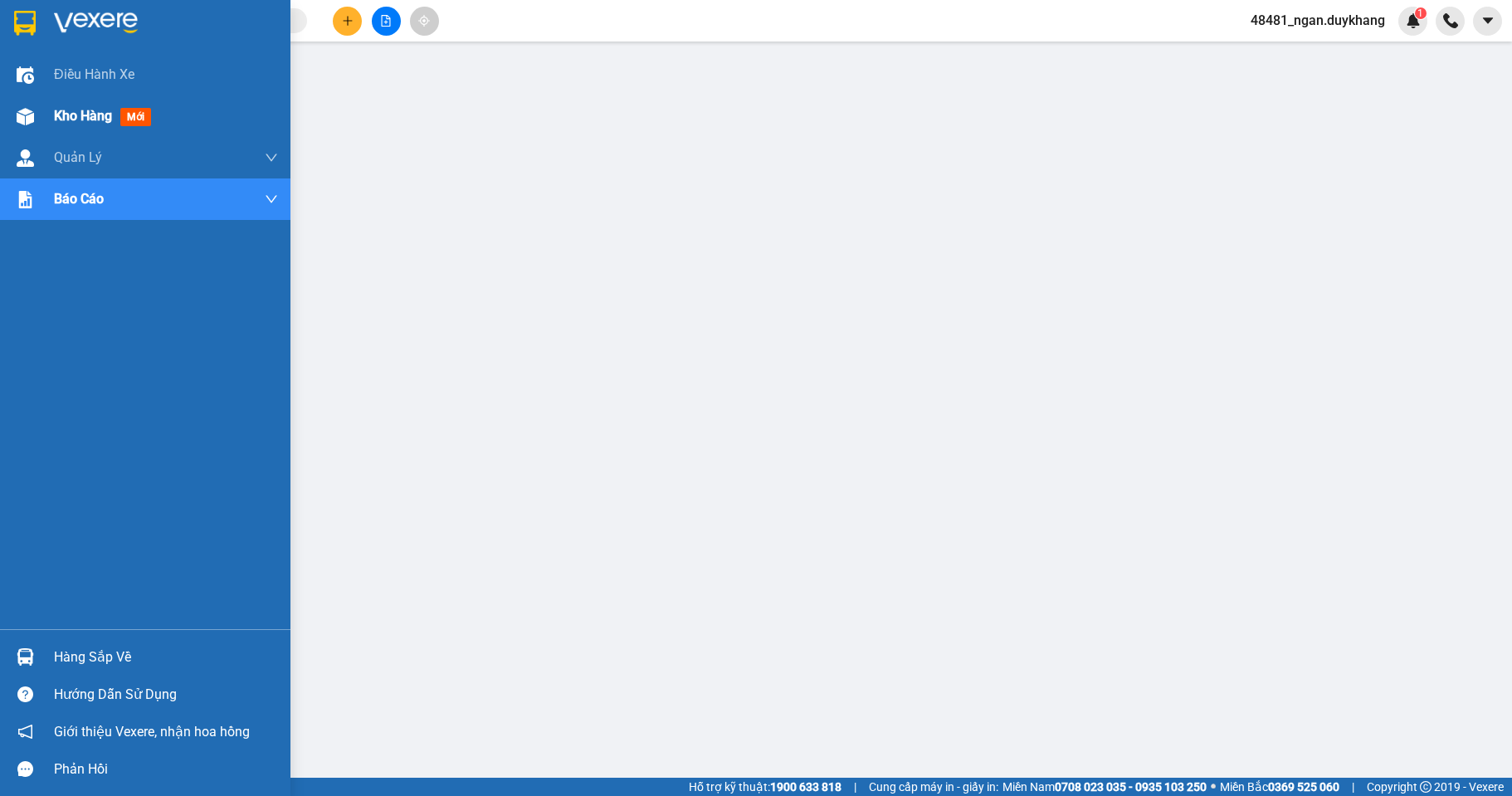
click at [31, 115] on img at bounding box center [25, 117] width 17 height 17
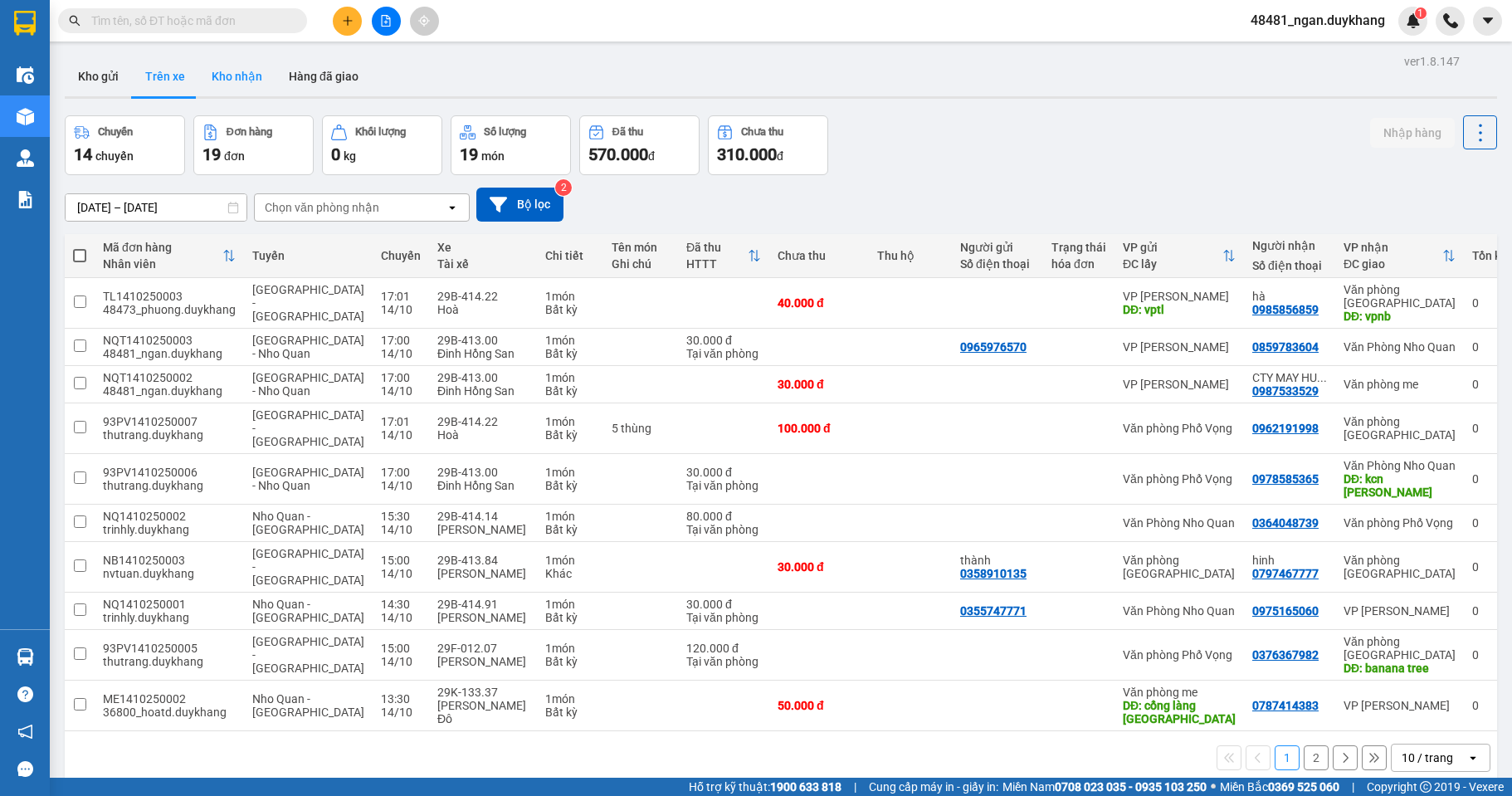
click at [218, 84] on button "Kho nhận" at bounding box center [237, 76] width 77 height 40
type input "[DATE] – [DATE]"
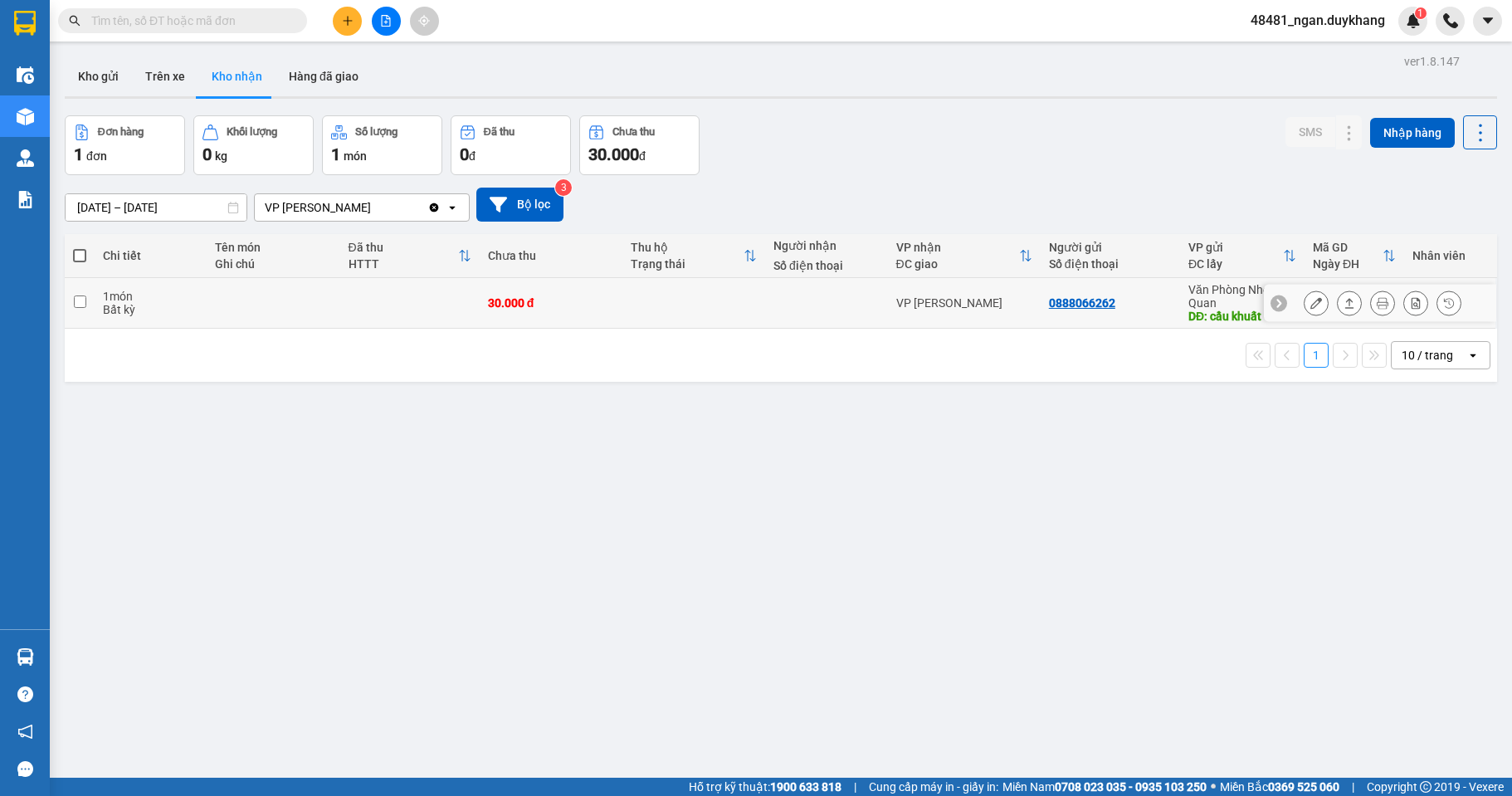
click at [1311, 300] on icon at bounding box center [1316, 302] width 11 height 11
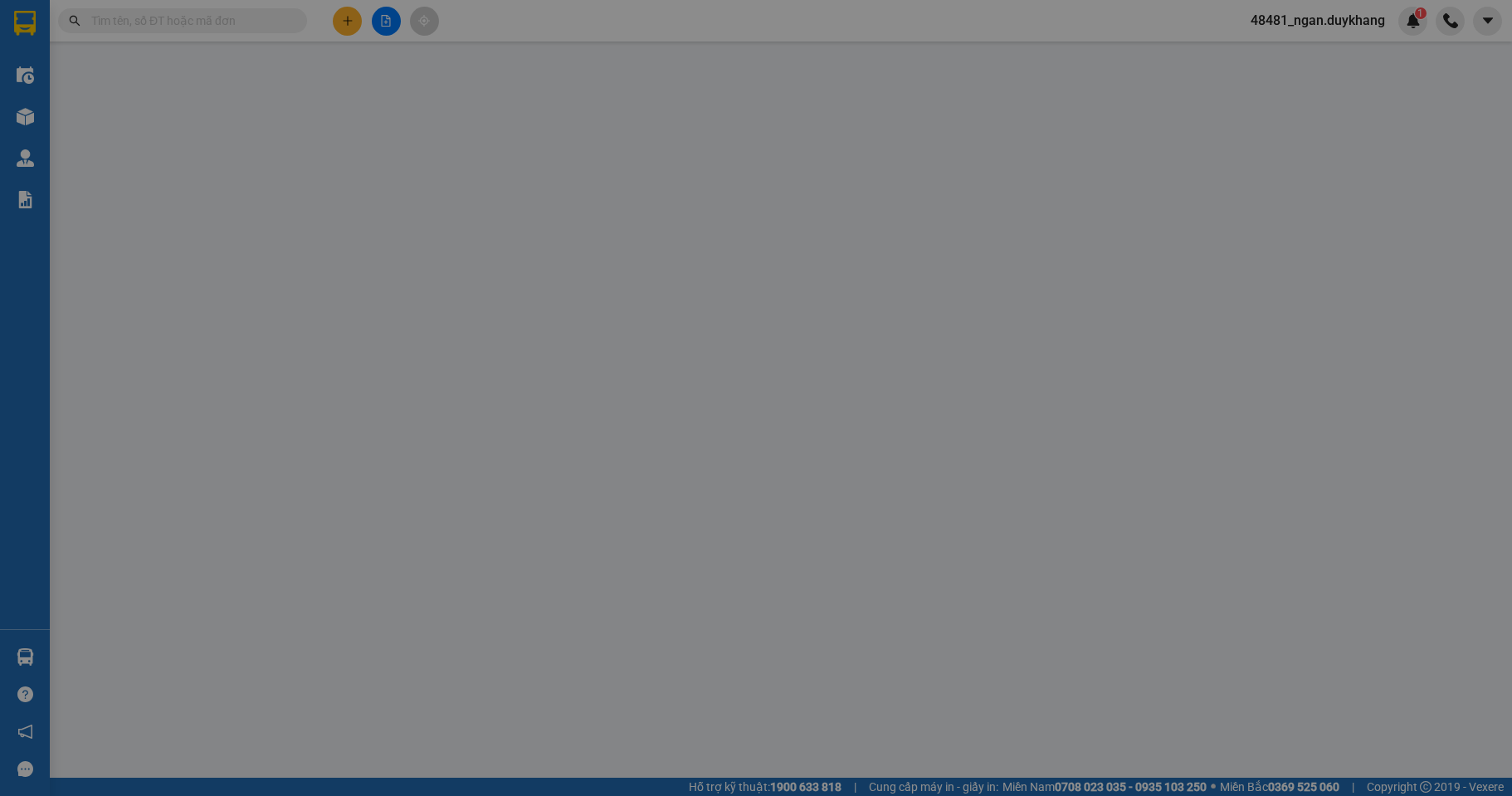
type input "0888066262"
type input "cầu khuất"
type input "0"
type input "30.000"
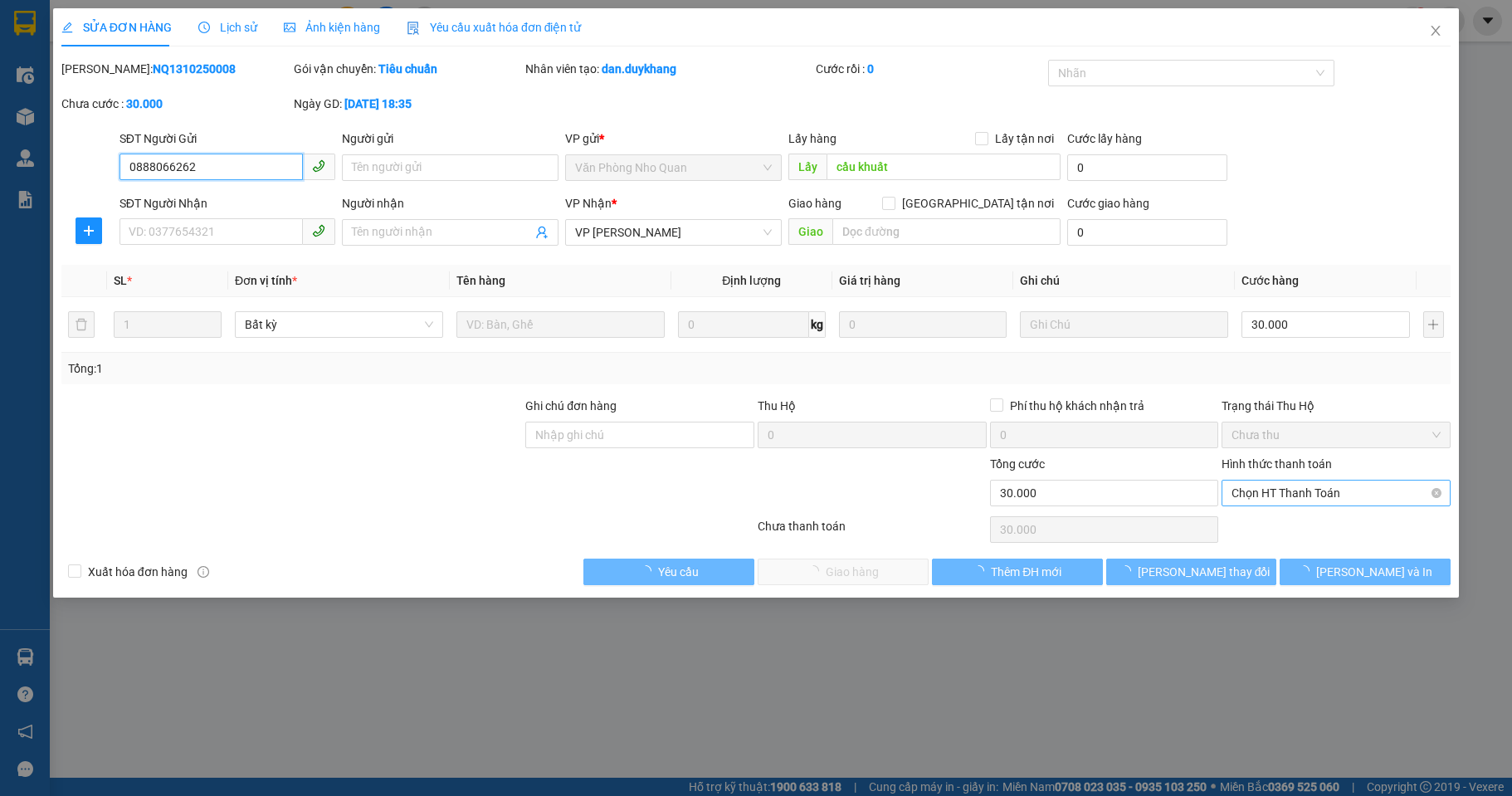
drag, startPoint x: 1306, startPoint y: 490, endPoint x: 1296, endPoint y: 499, distance: 13.5
click at [1304, 493] on span "Chọn HT Thanh Toán" at bounding box center [1336, 493] width 209 height 25
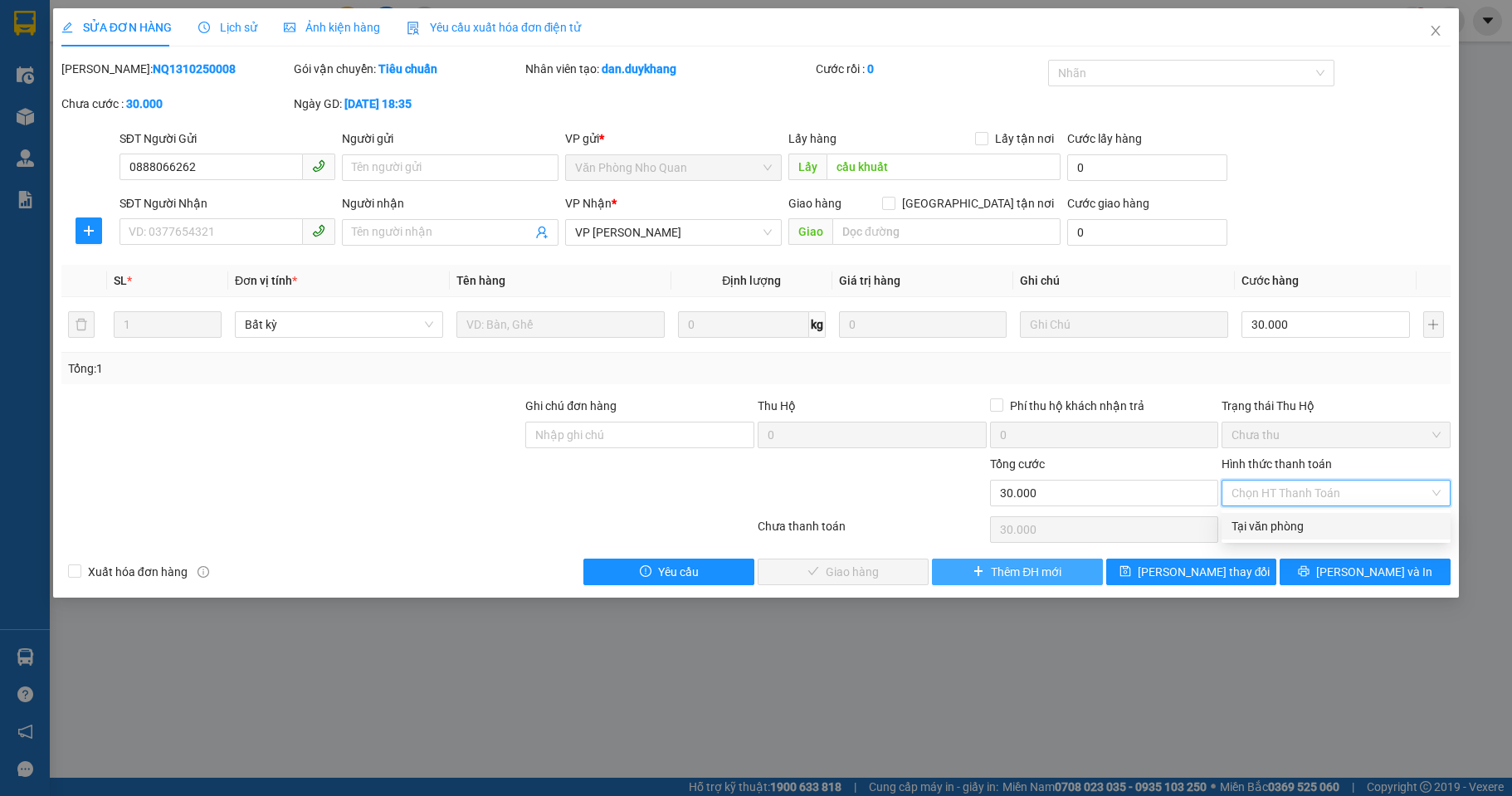
drag, startPoint x: 1260, startPoint y: 526, endPoint x: 1085, endPoint y: 561, distance: 178.5
click at [1243, 533] on div "Tại văn phòng" at bounding box center [1336, 526] width 209 height 18
type input "0"
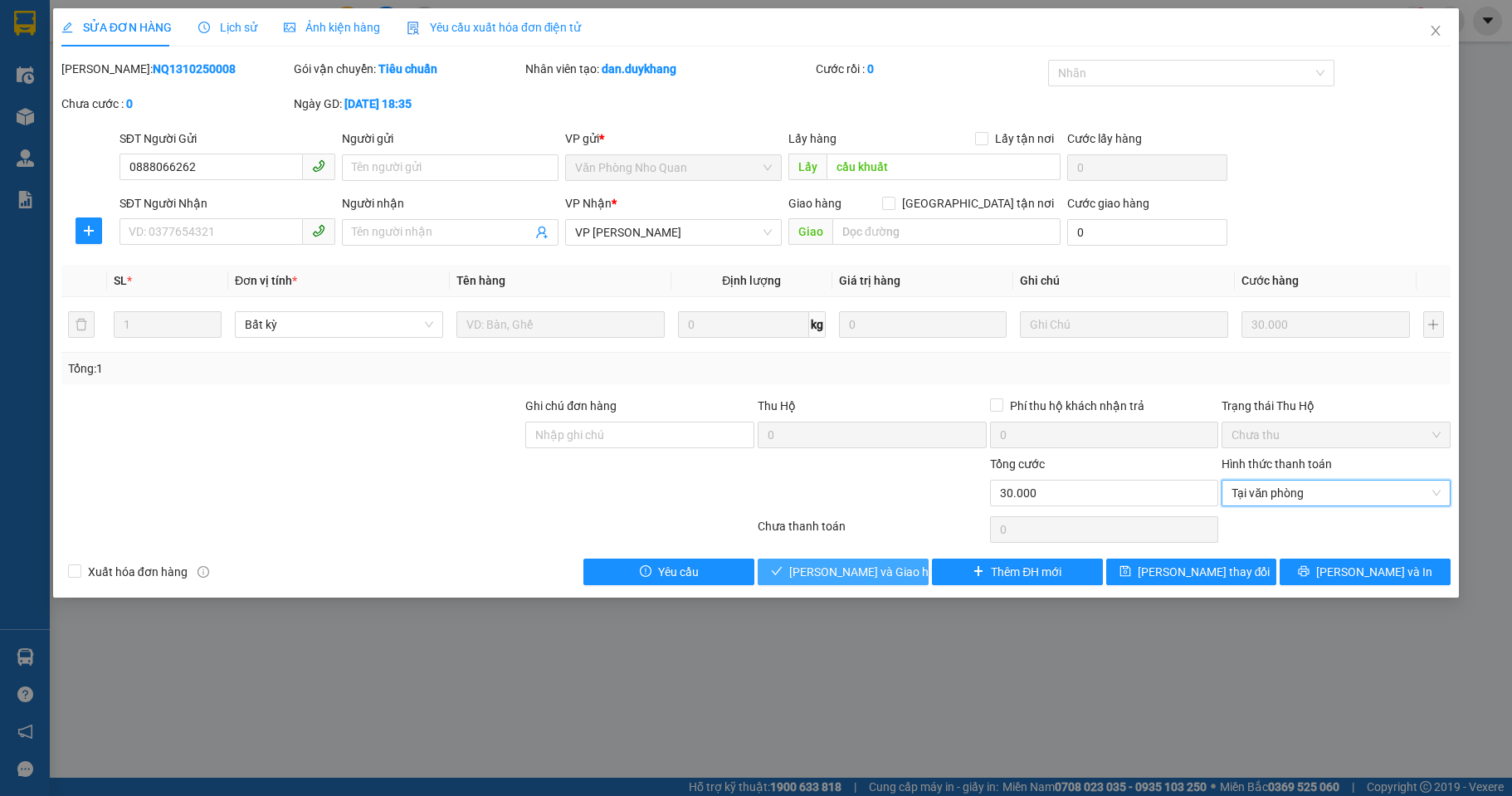
click at [884, 572] on span "Lưu và Giao hàng" at bounding box center [869, 572] width 160 height 18
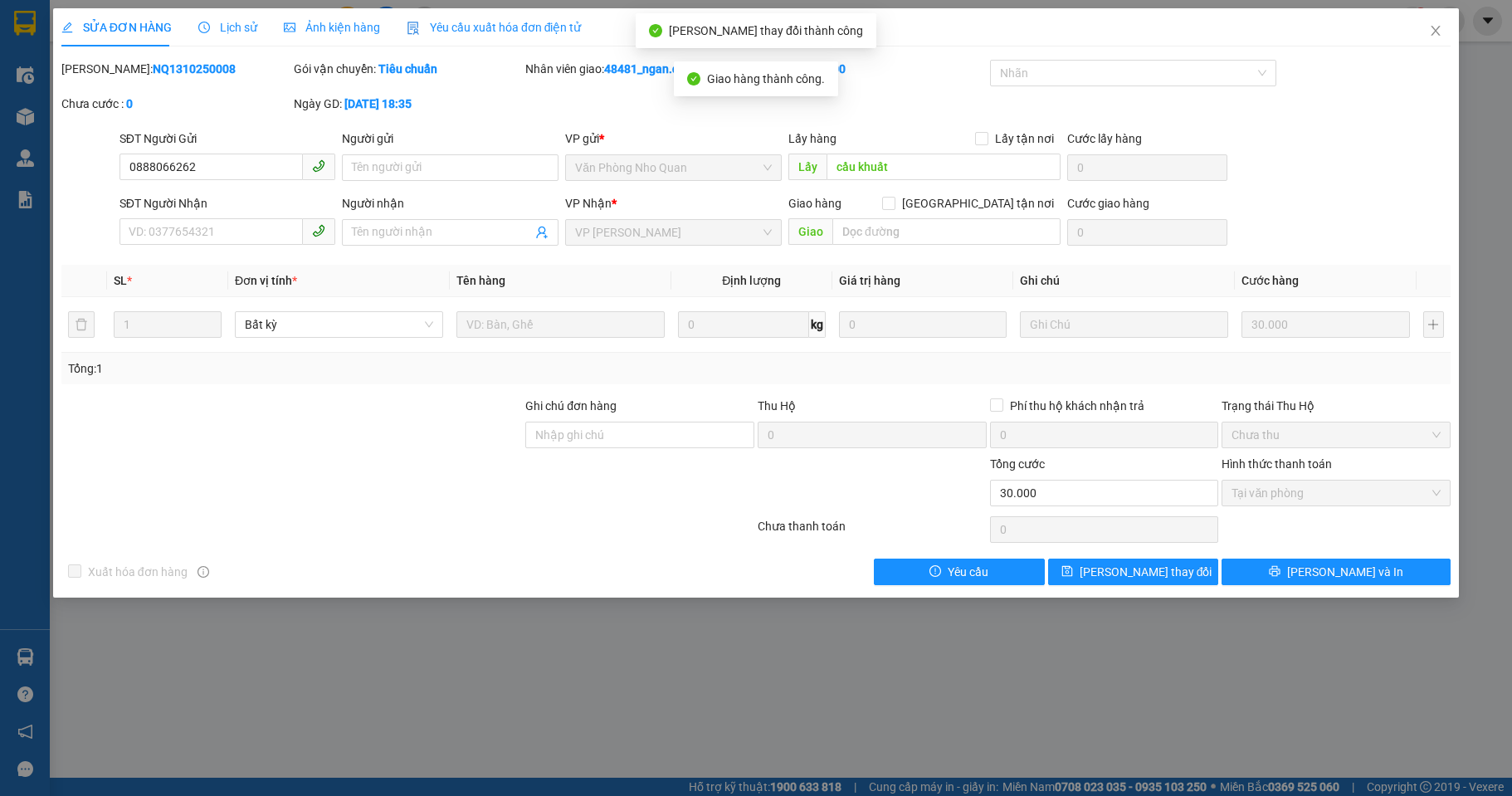
drag, startPoint x: 188, startPoint y: 74, endPoint x: 105, endPoint y: 73, distance: 83.0
click at [105, 73] on div "Mã ĐH: NQ1310250008" at bounding box center [175, 68] width 229 height 18
copy b "NQ1310250008"
click at [1439, 25] on icon "close" at bounding box center [1435, 30] width 13 height 13
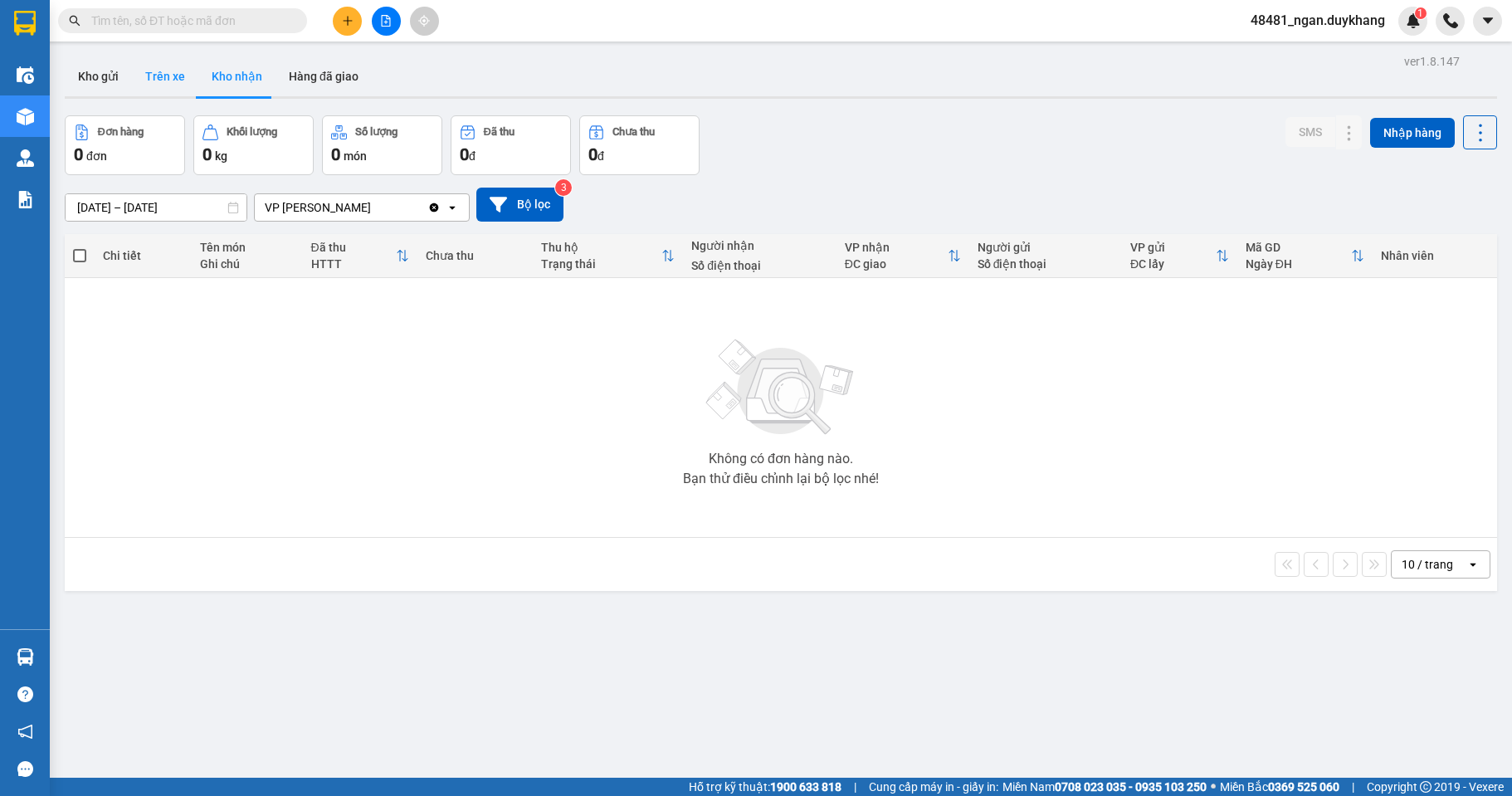
click at [163, 68] on button "Trên xe" at bounding box center [165, 76] width 66 height 40
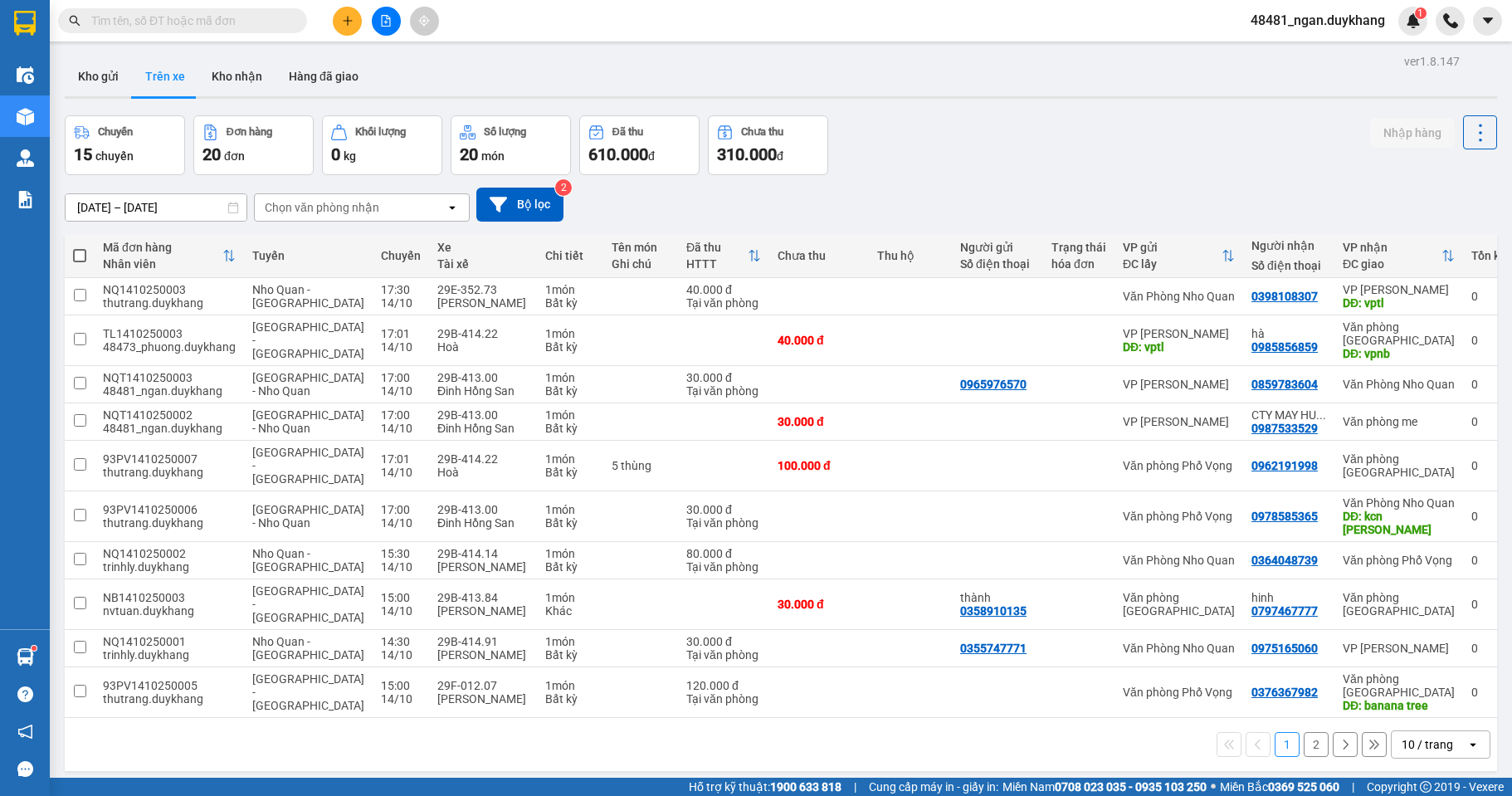
click at [183, 200] on input "[DATE] – [DATE]" at bounding box center [156, 207] width 181 height 27
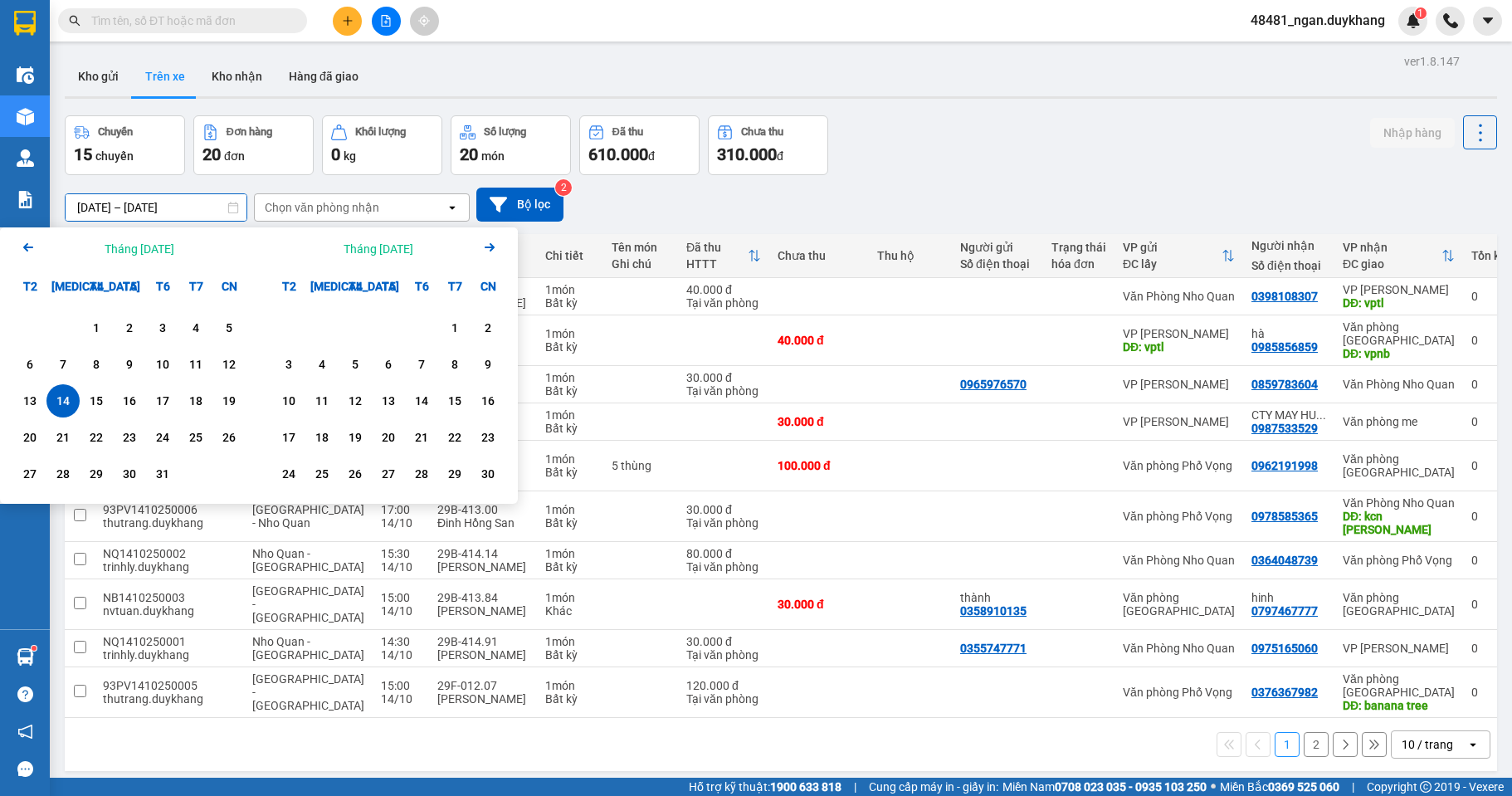
click at [67, 390] on div "14" at bounding box center [63, 401] width 33 height 33
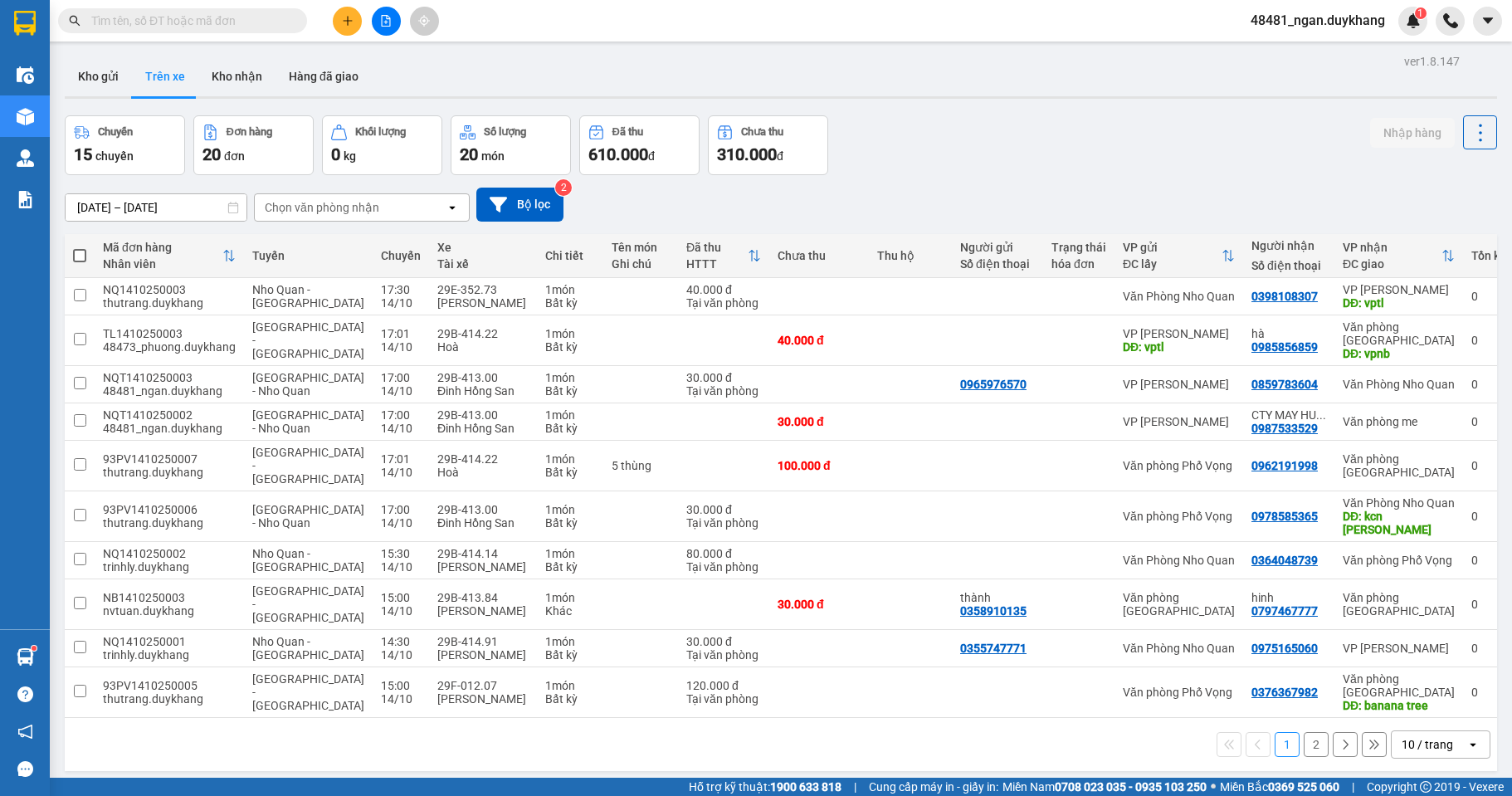
click at [966, 187] on div "[DATE] – [DATE] Press the down arrow key to interact with the calendar and sele…" at bounding box center [781, 204] width 1433 height 34
click at [1424, 736] on div "10 / trang" at bounding box center [1427, 744] width 52 height 16
click at [1424, 706] on div "100 / trang" at bounding box center [1428, 694] width 99 height 30
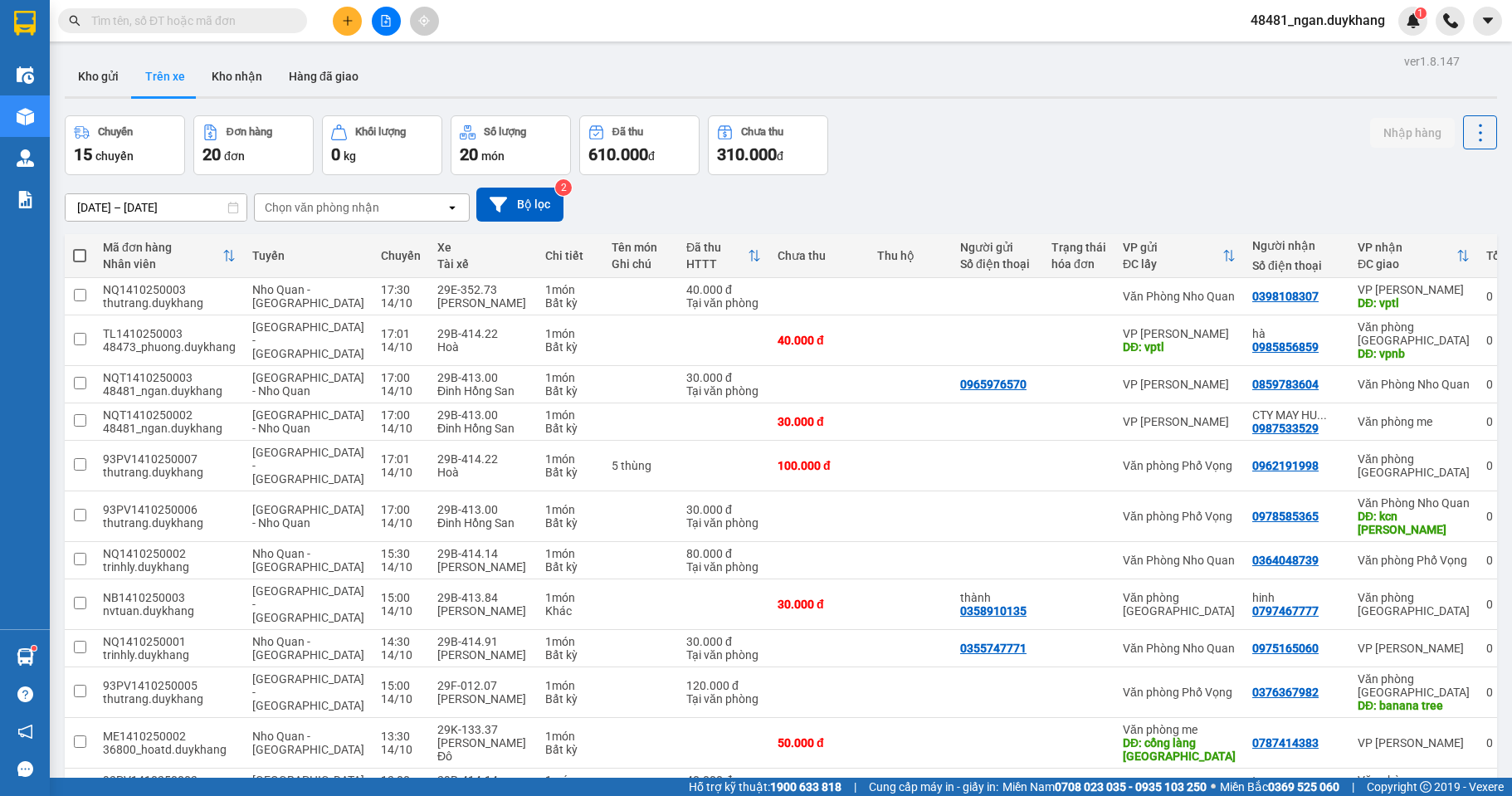
click at [172, 208] on input "[DATE] – [DATE]" at bounding box center [156, 207] width 181 height 27
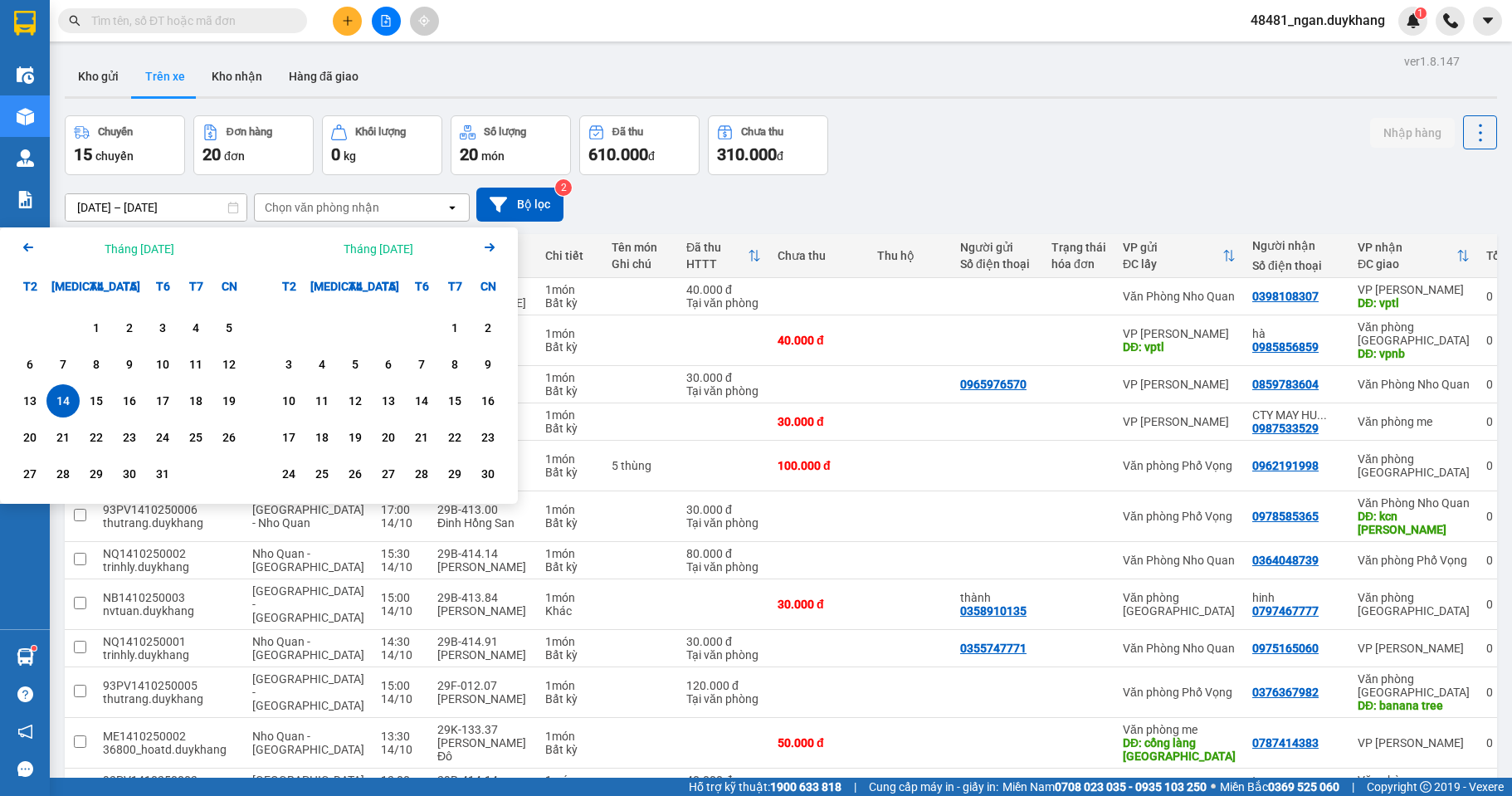
click at [70, 401] on div "14" at bounding box center [63, 401] width 23 height 20
type input "[DATE] – [DATE]"
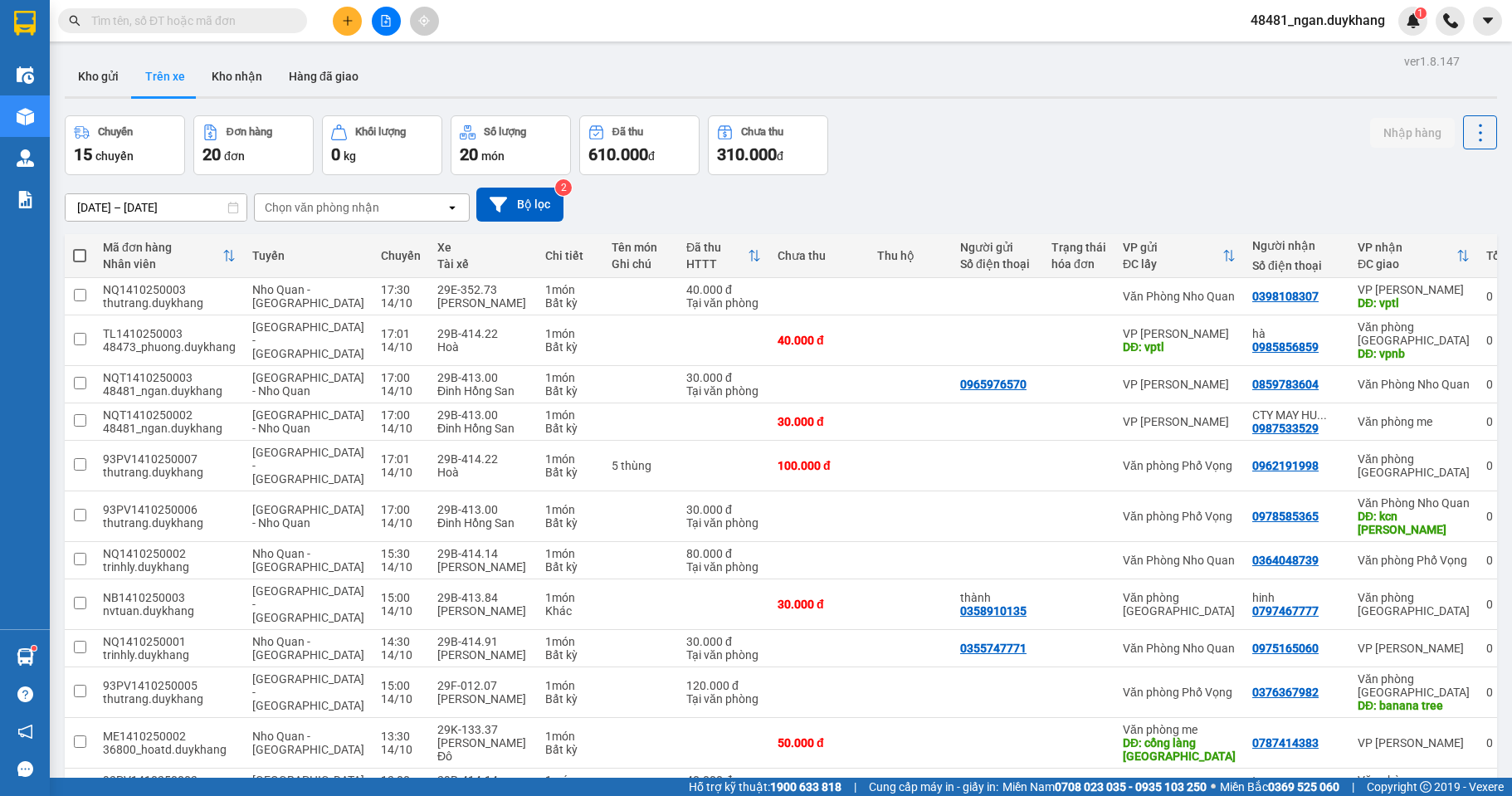
click at [1091, 163] on div "Chuyến 15 chuyến Đơn hàng 20 đơn Khối lượng 0 kg Số lượng 20 món Đã thu 610.000…" at bounding box center [781, 145] width 1433 height 60
